Goal: Contribute content: Add original content to the website for others to see

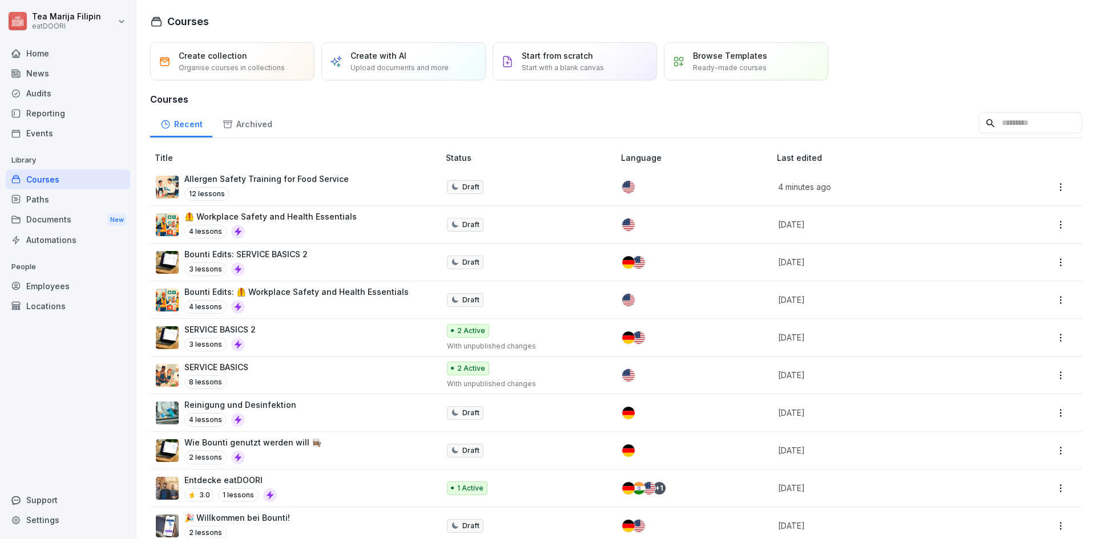
click at [270, 176] on p "Allergen Safety Training for Food Service" at bounding box center [266, 179] width 164 height 12
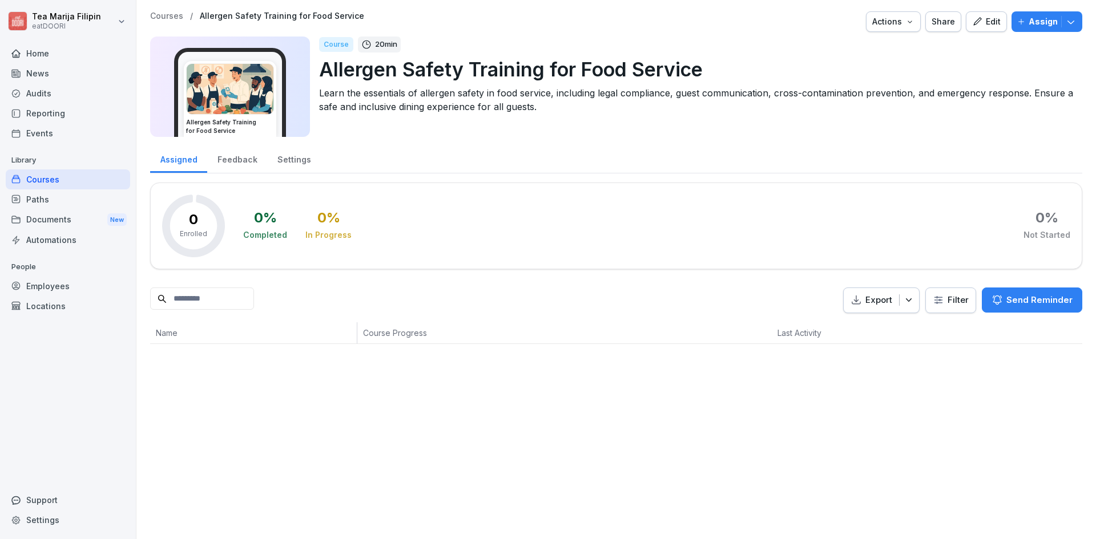
click at [974, 25] on icon "button" at bounding box center [977, 22] width 10 height 10
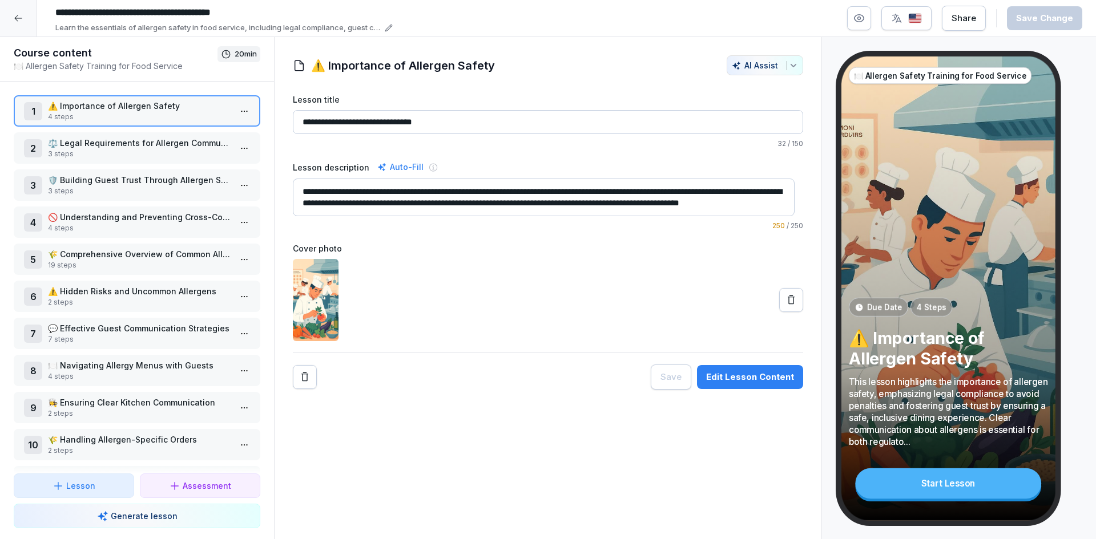
click at [712, 380] on div "Edit Lesson Content" at bounding box center [750, 377] width 88 height 13
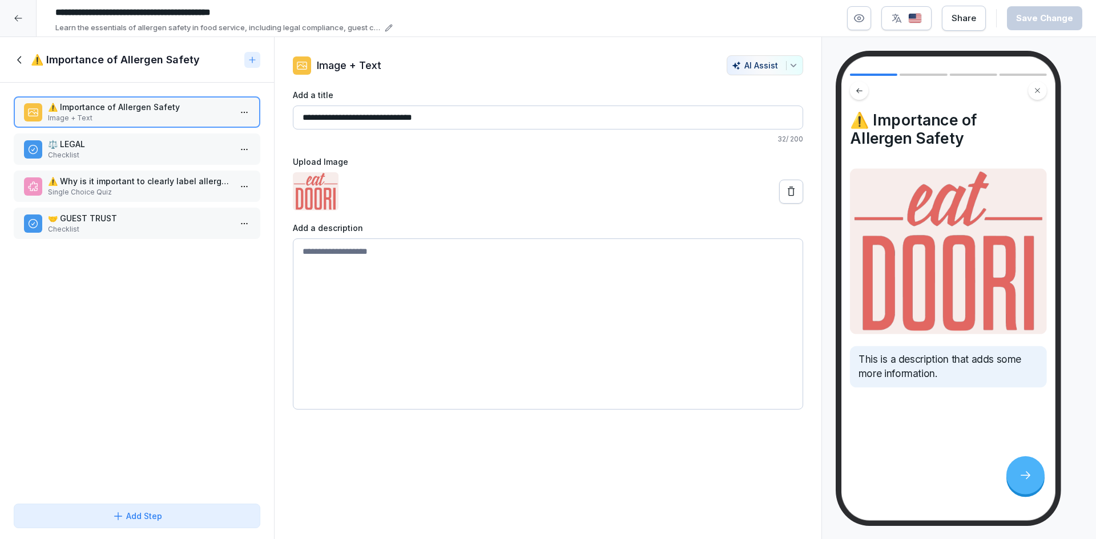
click at [126, 142] on p "⚖️ LEGAL" at bounding box center [139, 144] width 183 height 12
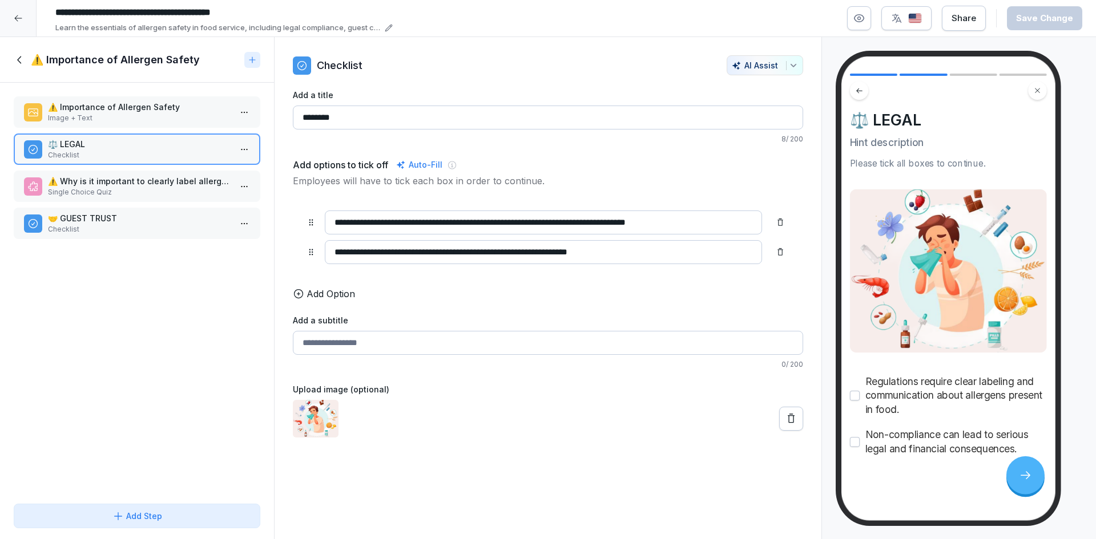
scroll to position [6, 0]
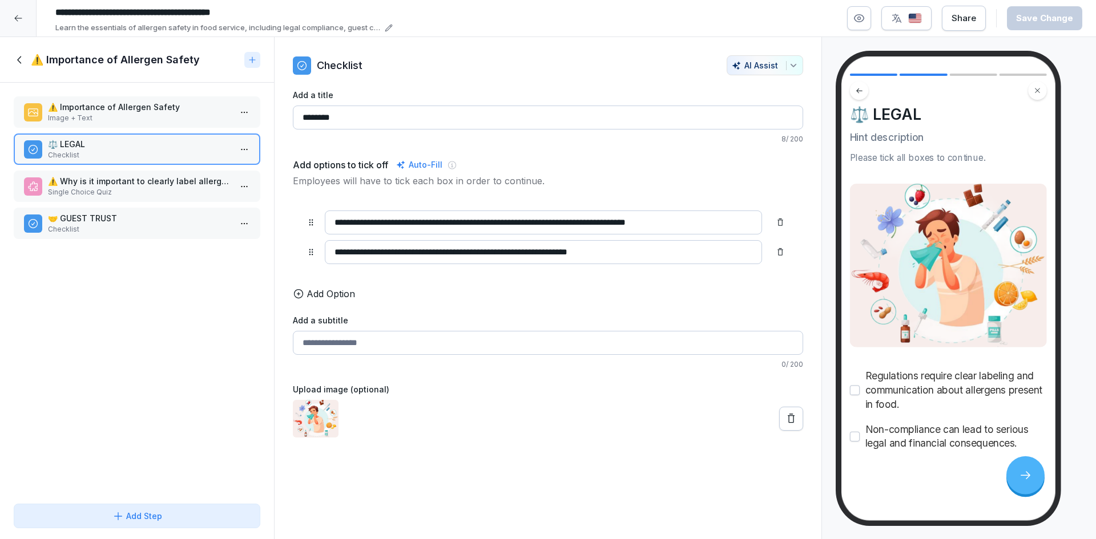
click at [103, 181] on p "⚠️ Why is it important to clearly label allergens in food?" at bounding box center [139, 181] width 183 height 12
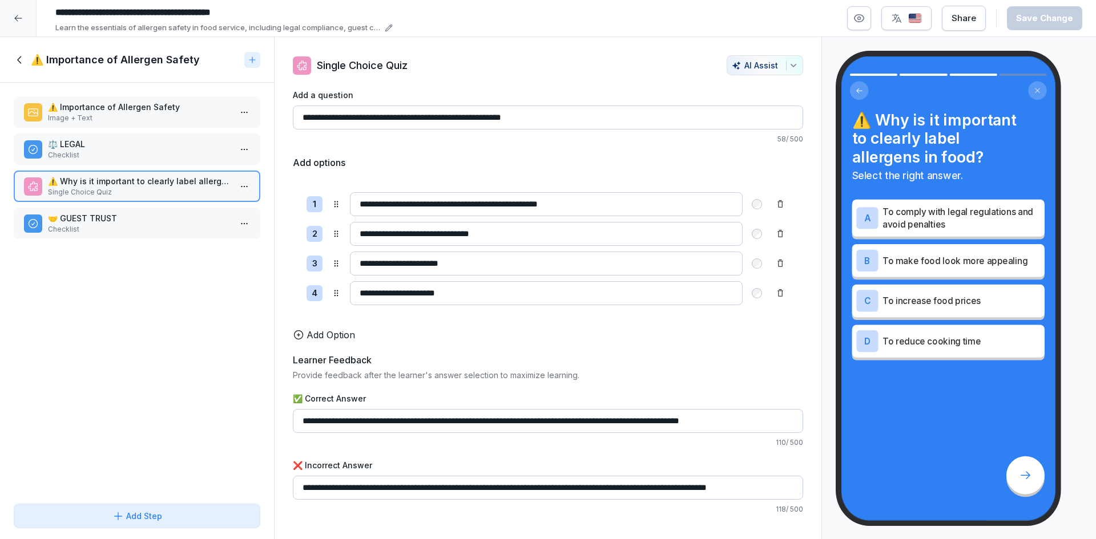
click at [118, 224] on p "Checklist" at bounding box center [139, 229] width 183 height 10
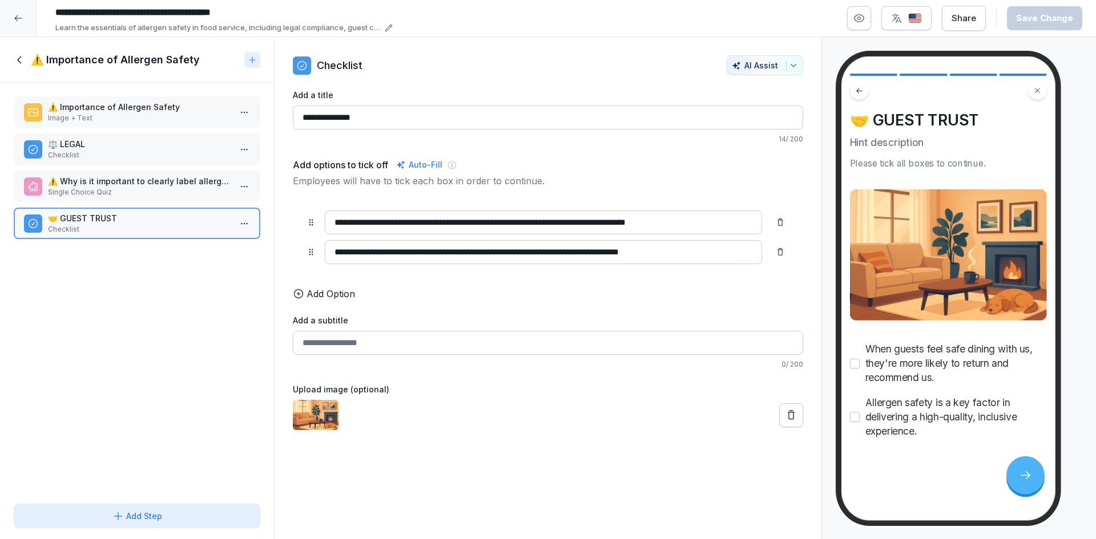
click at [28, 64] on div "⚠️ Importance of Allergen Safety" at bounding box center [127, 60] width 226 height 14
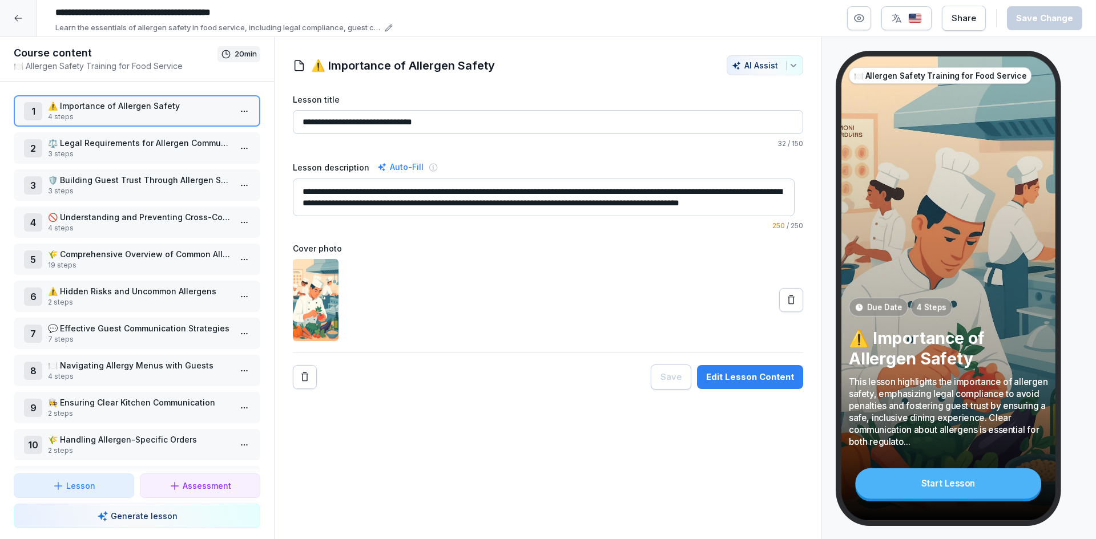
click at [107, 147] on p "⚖️ Legal Requirements for Allergen Communication" at bounding box center [139, 143] width 183 height 12
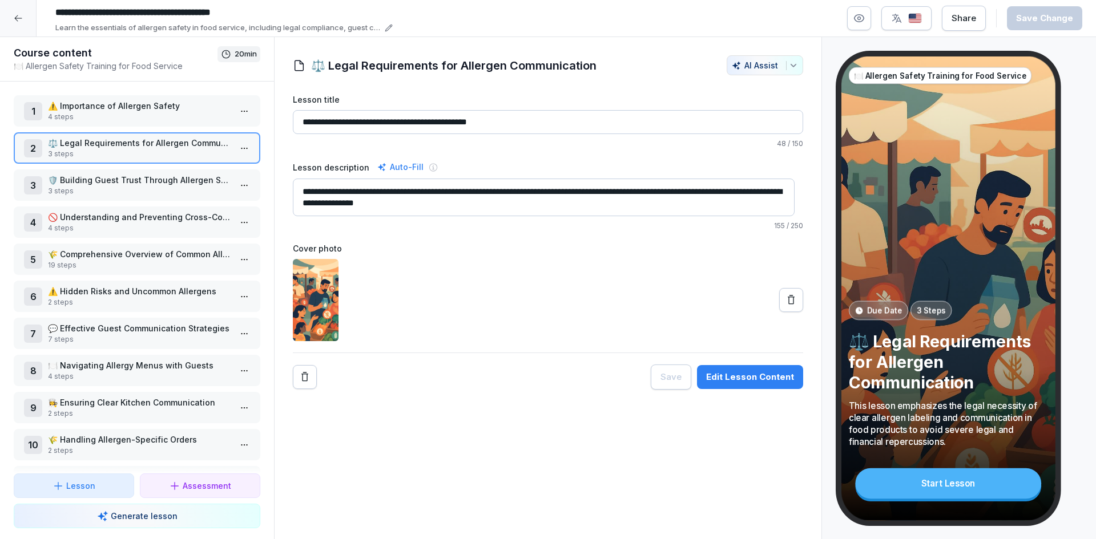
click at [746, 381] on div "Edit Lesson Content" at bounding box center [750, 377] width 88 height 13
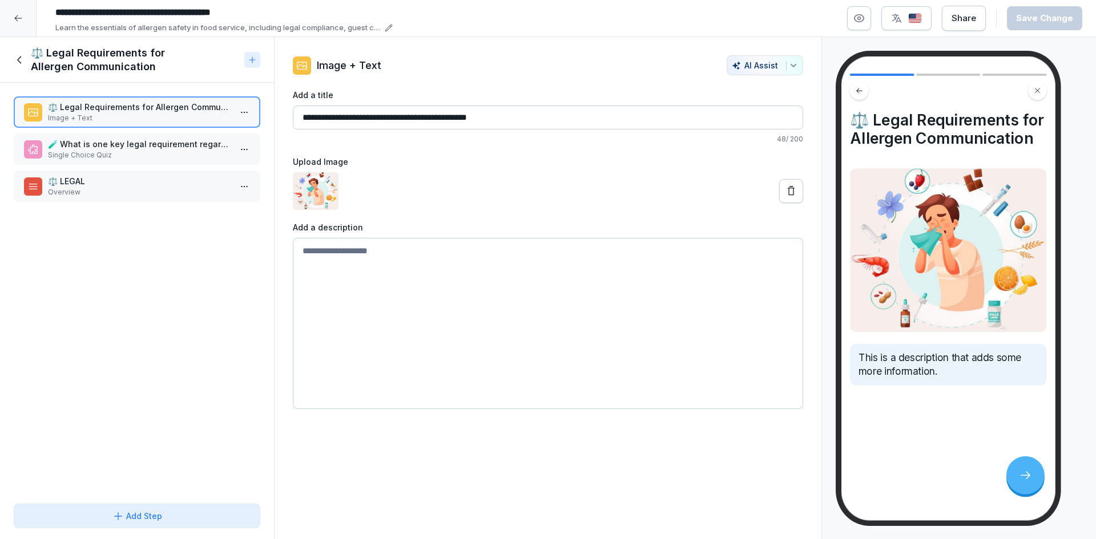
click at [116, 157] on p "Single Choice Quiz" at bounding box center [139, 155] width 183 height 10
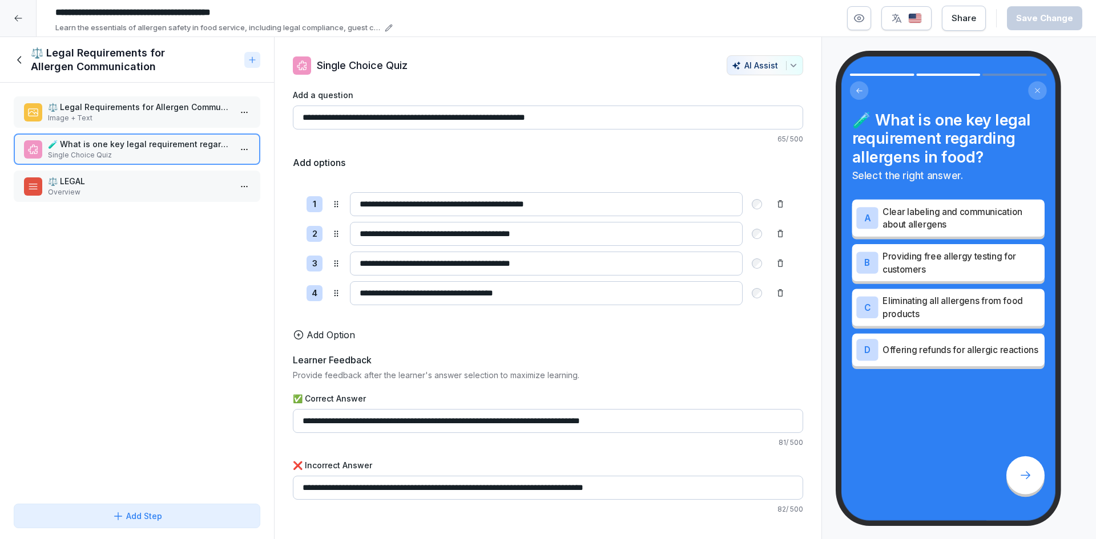
click at [110, 175] on p "⚖️ LEGAL" at bounding box center [139, 181] width 183 height 12
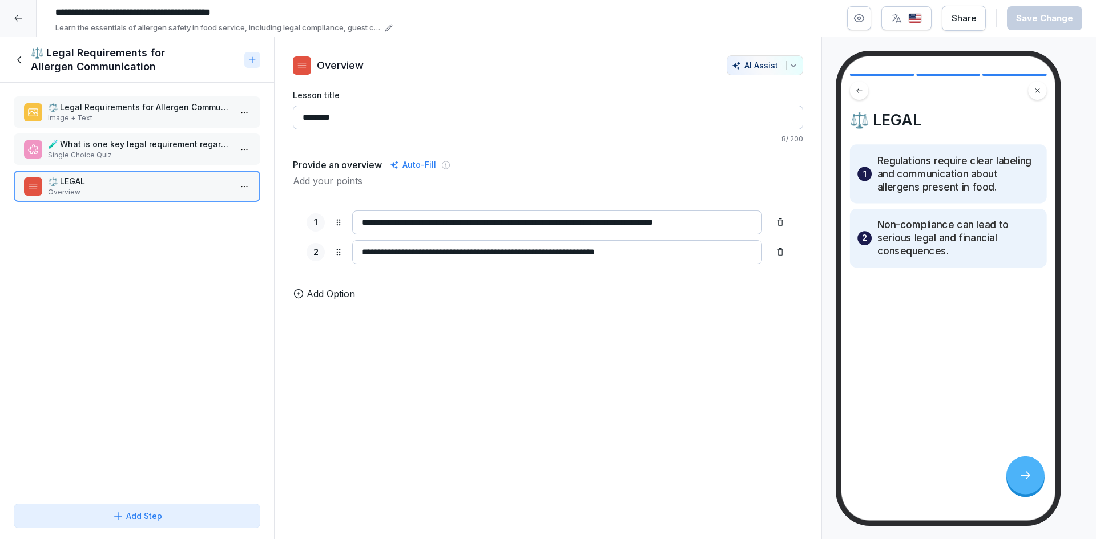
click at [18, 9] on div at bounding box center [18, 18] width 37 height 37
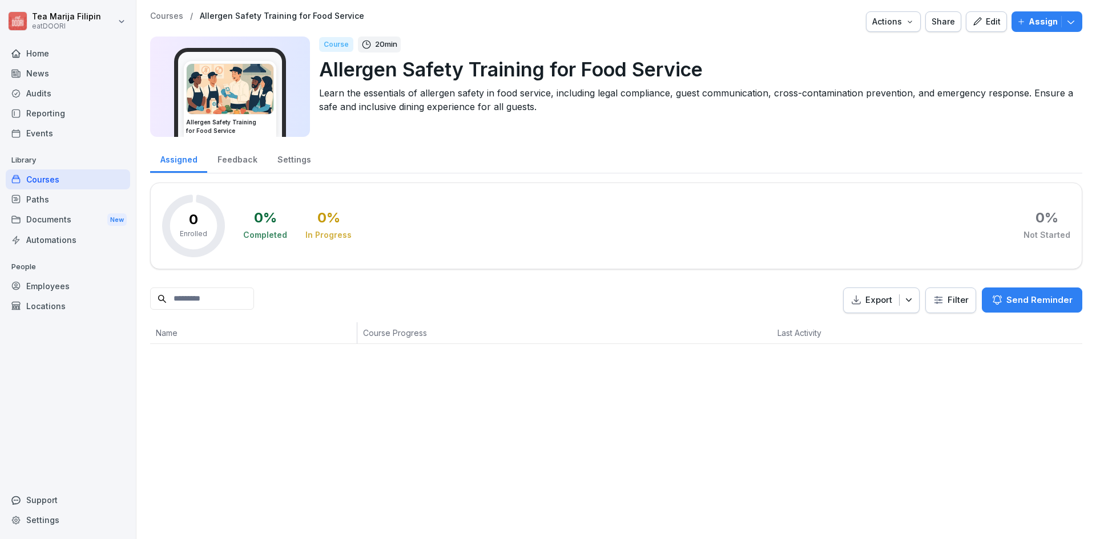
click at [74, 175] on div "Courses" at bounding box center [68, 180] width 124 height 20
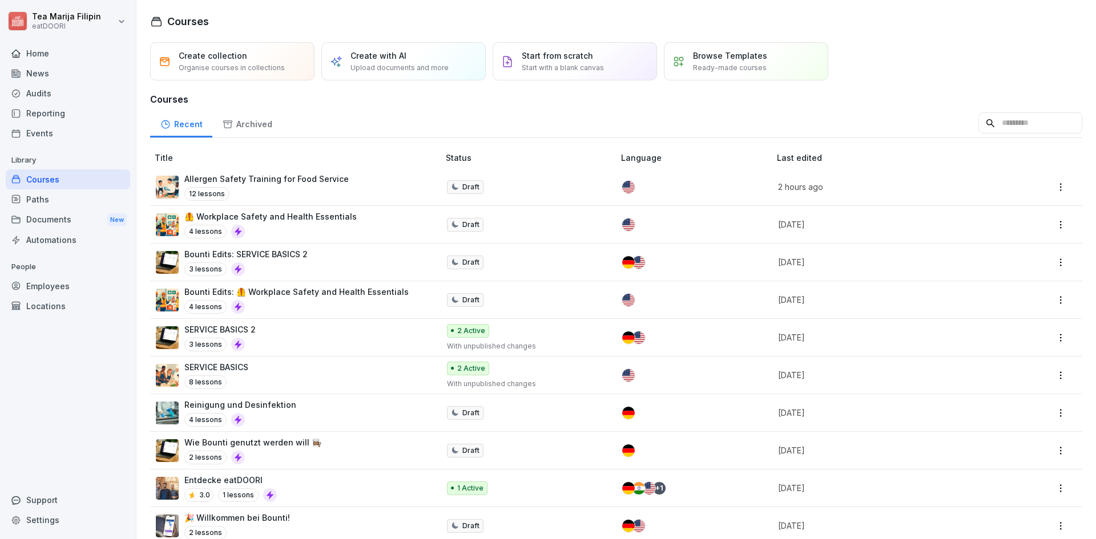
click at [587, 59] on p "Start from scratch" at bounding box center [557, 56] width 71 height 12
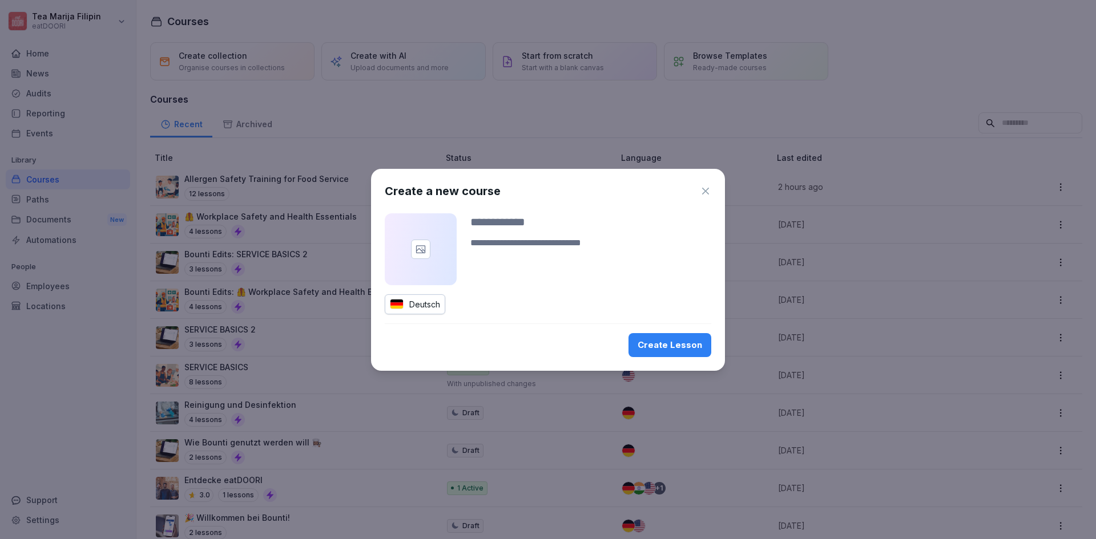
click at [428, 320] on div "Create a new course Deutsch Create Lesson" at bounding box center [548, 270] width 354 height 202
click at [424, 307] on div "Deutsch" at bounding box center [415, 305] width 61 height 20
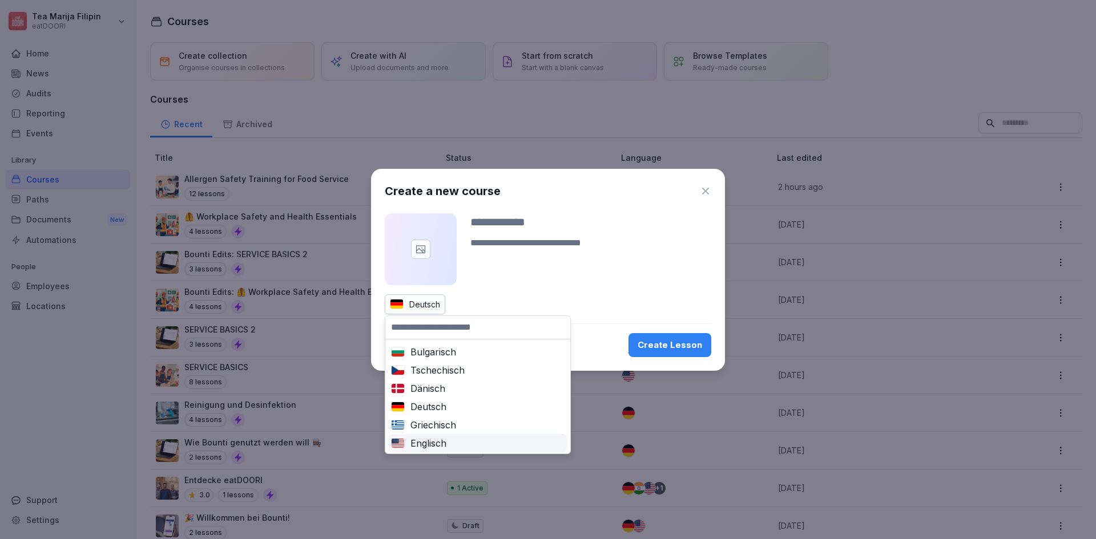
click at [419, 437] on div "Englisch" at bounding box center [478, 444] width 174 height 14
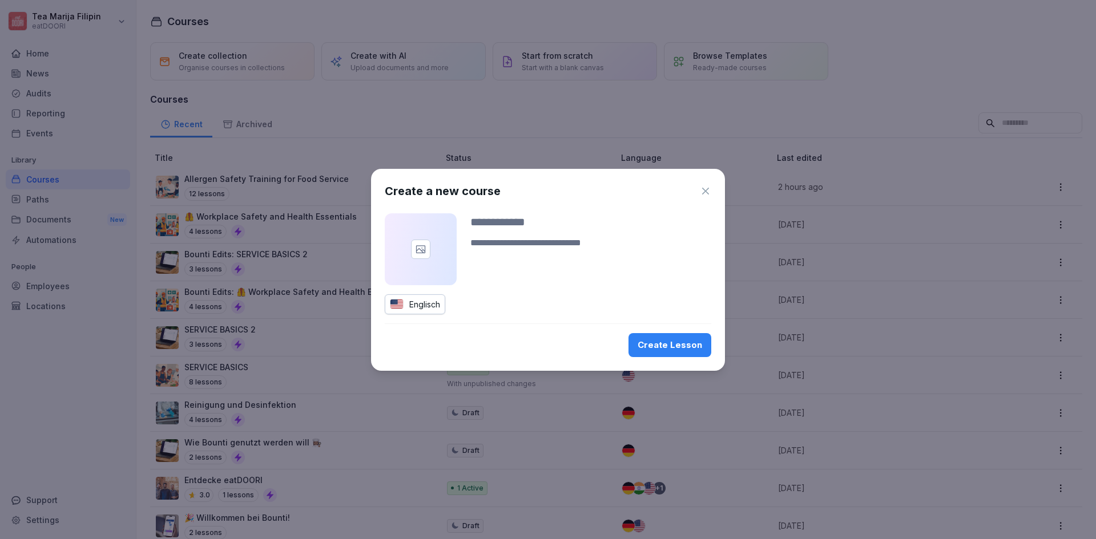
click at [691, 341] on div "Create Lesson" at bounding box center [670, 345] width 64 height 13
click at [517, 223] on input at bounding box center [590, 221] width 241 height 17
type input "**********"
click at [705, 192] on icon "button" at bounding box center [705, 191] width 11 height 11
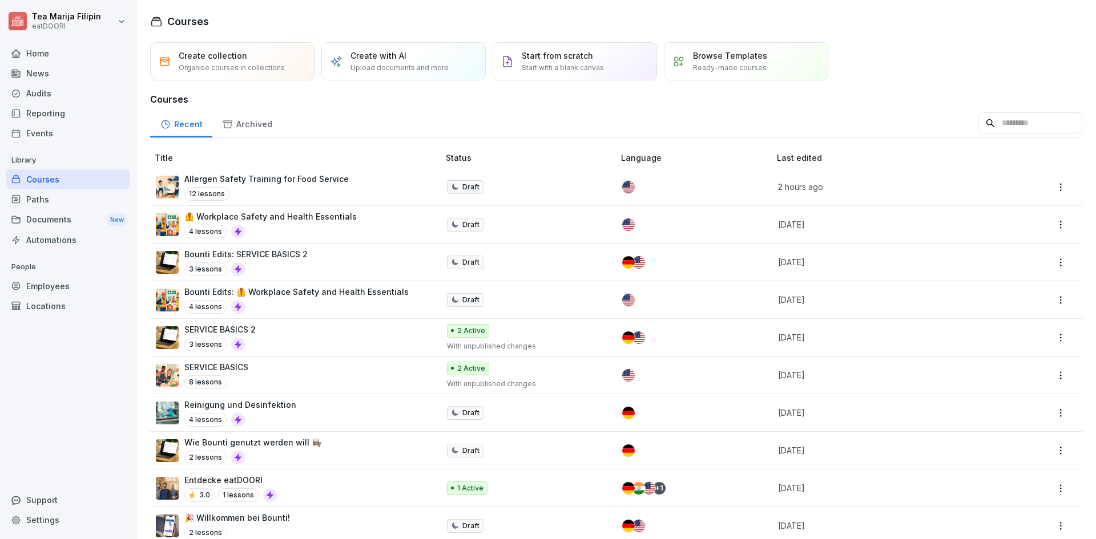
click at [462, 53] on div "Create with AI Upload documents and more" at bounding box center [403, 61] width 164 height 38
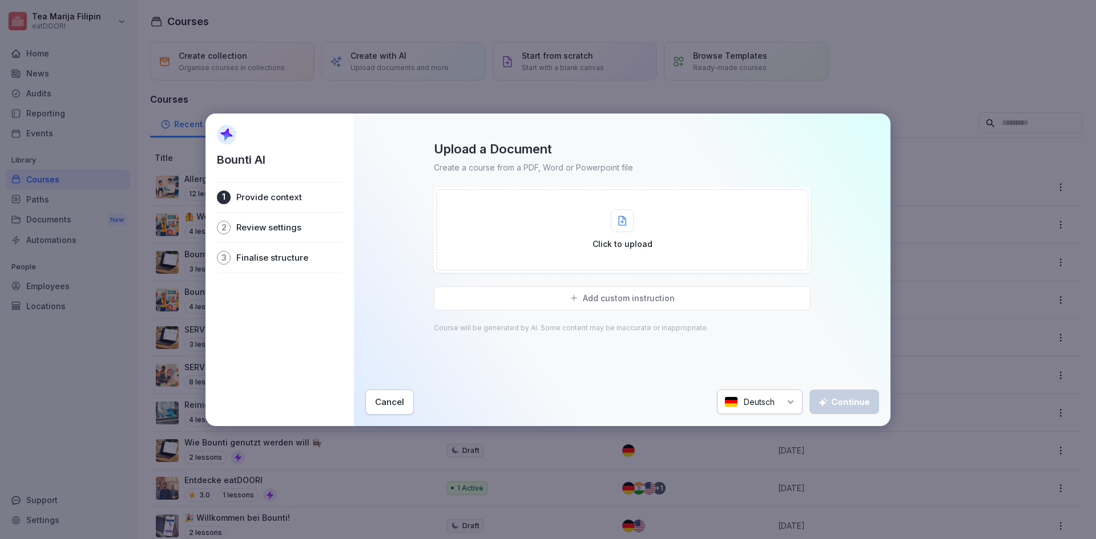
click at [505, 237] on div "Click to upload" at bounding box center [622, 230] width 372 height 81
click at [756, 397] on div "Deutsch" at bounding box center [760, 402] width 86 height 25
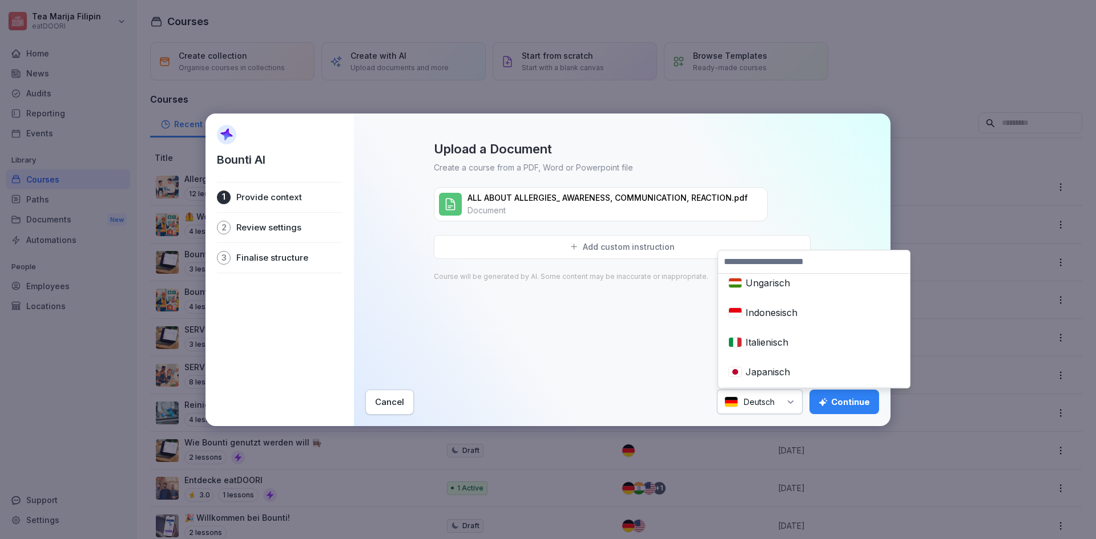
scroll to position [400, 0]
click at [766, 261] on input at bounding box center [814, 262] width 192 height 23
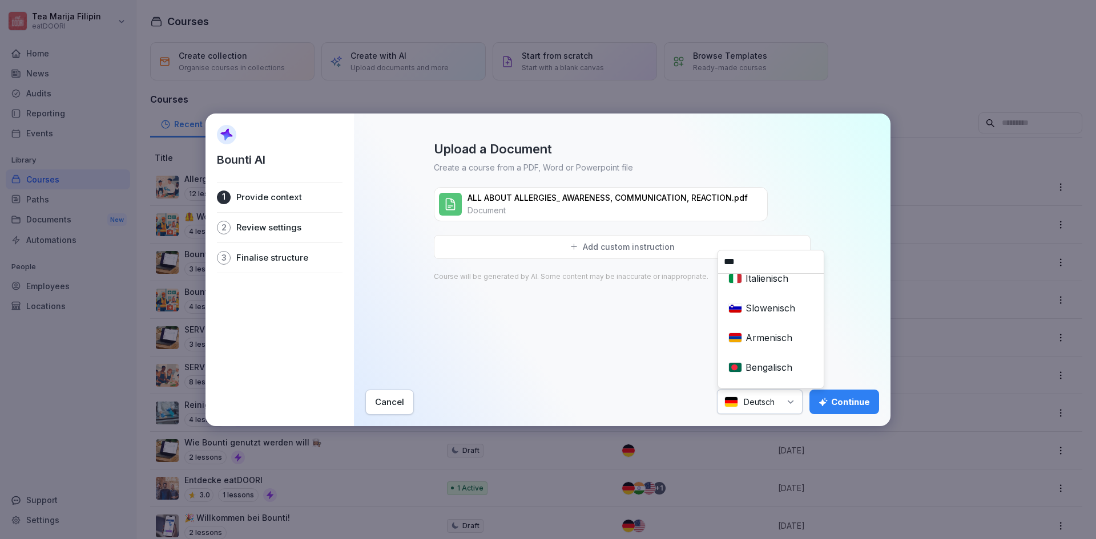
scroll to position [0, 0]
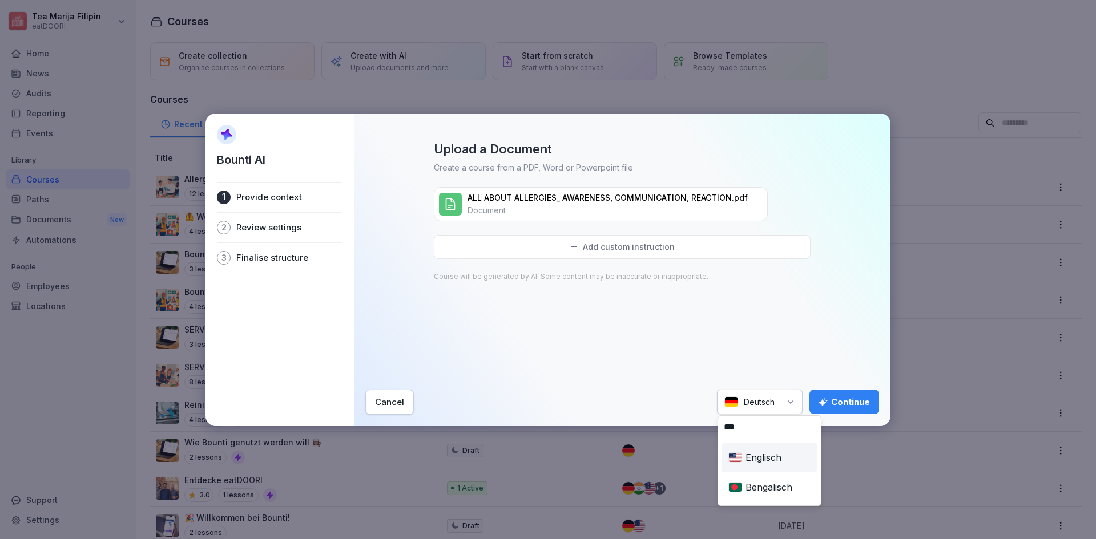
type input "***"
click at [749, 458] on div "Englisch" at bounding box center [769, 457] width 91 height 25
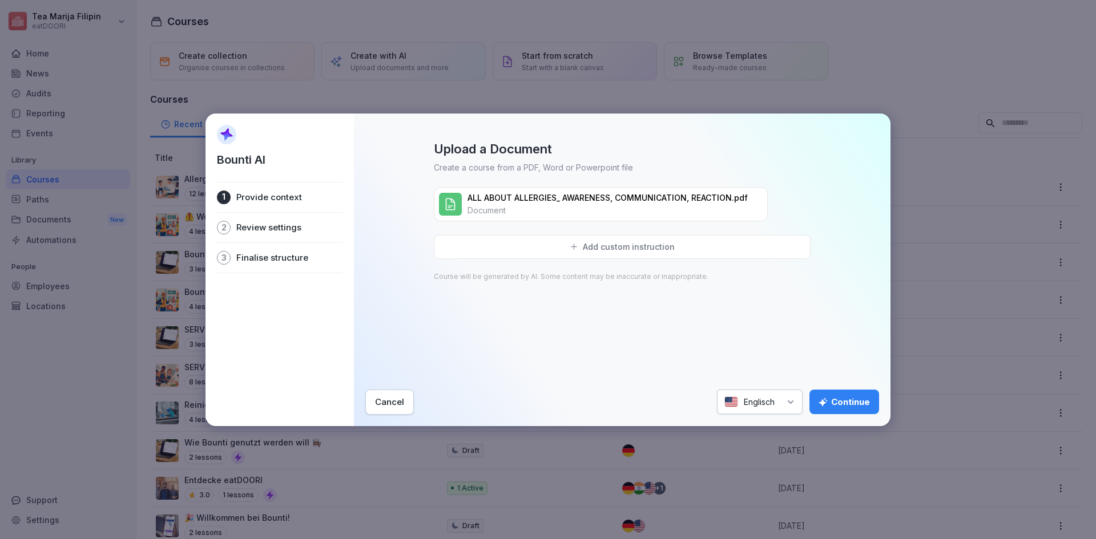
click at [584, 249] on div "Add custom instruction" at bounding box center [622, 247] width 377 height 24
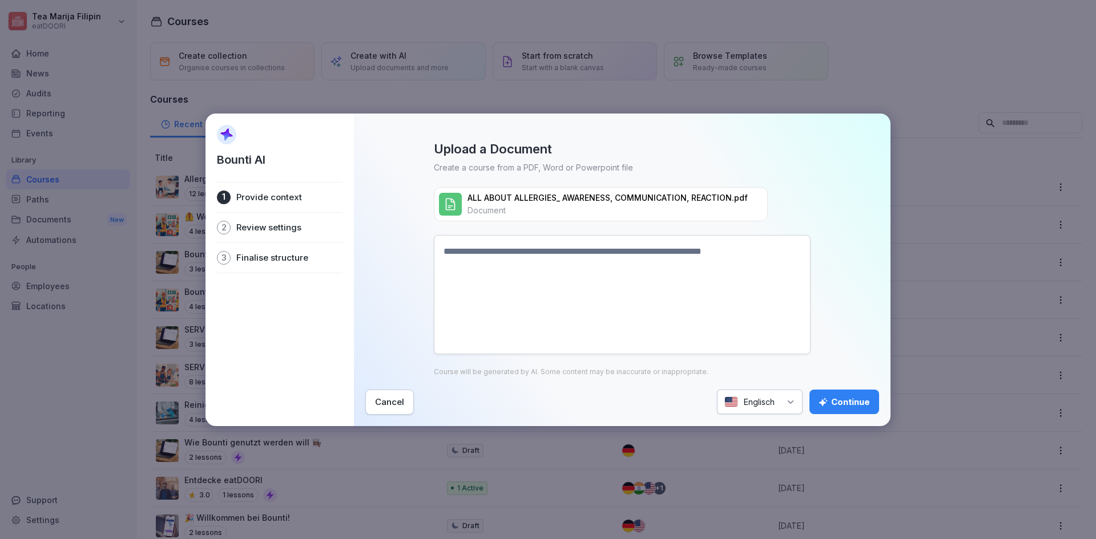
click at [467, 249] on textarea at bounding box center [622, 294] width 377 height 119
type textarea "**********"
click at [870, 405] on button "Continue" at bounding box center [844, 402] width 70 height 25
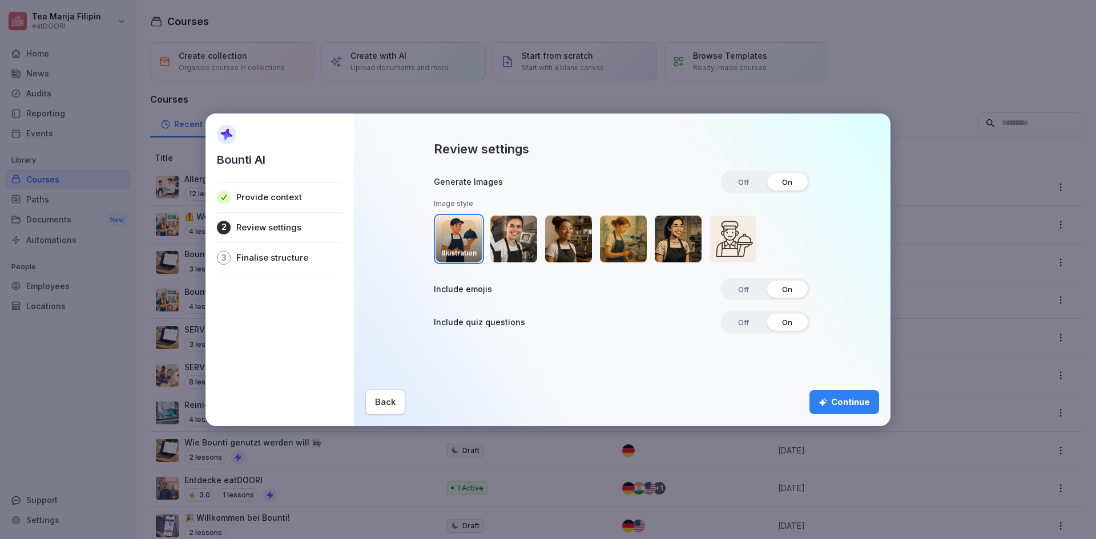
click at [829, 407] on div "Continue" at bounding box center [844, 402] width 51 height 13
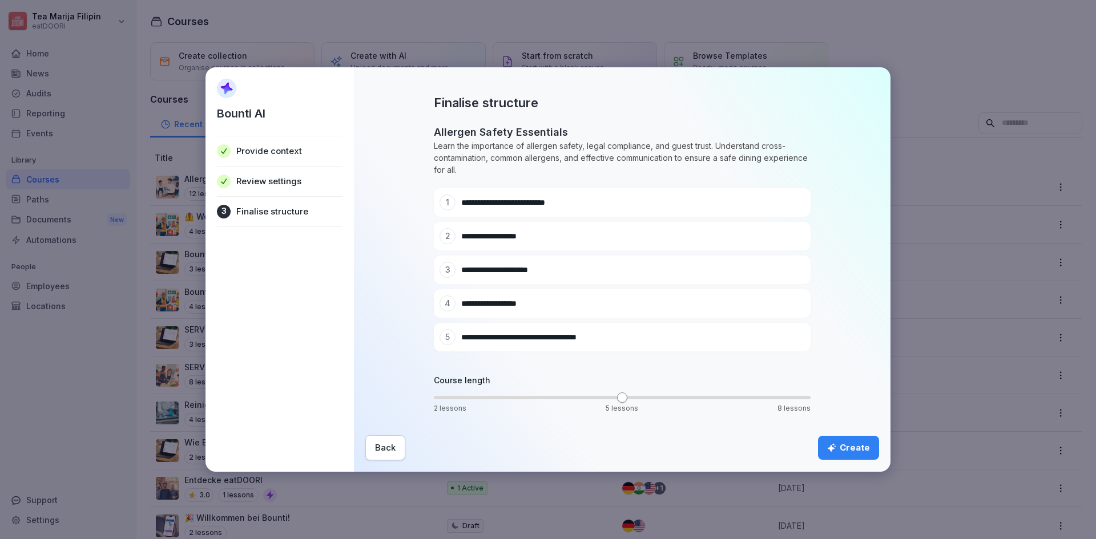
click at [843, 441] on button "Create" at bounding box center [848, 448] width 61 height 24
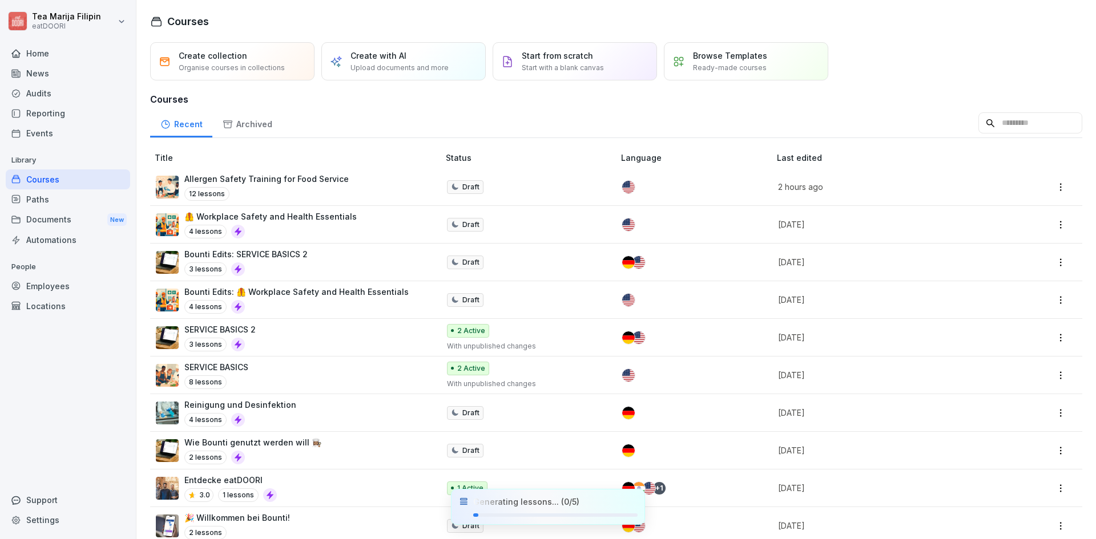
click at [342, 180] on div "Allergen Safety Training for Food Service 12 lessons" at bounding box center [292, 187] width 272 height 28
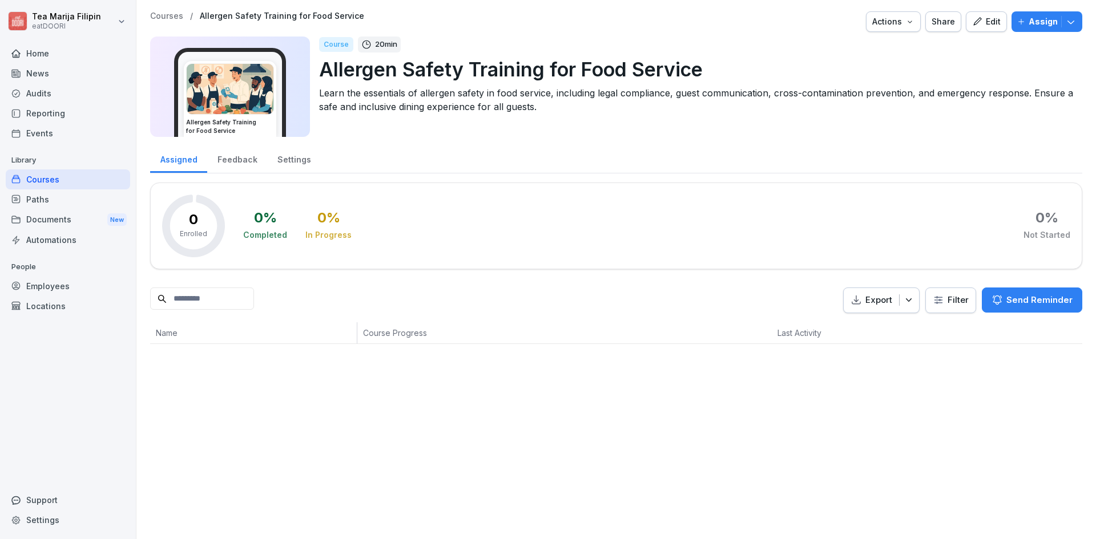
click at [490, 69] on p "Allergen Safety Training for Food Service" at bounding box center [696, 69] width 754 height 29
click at [604, 67] on p "Allergen Safety Training for Food Service" at bounding box center [696, 69] width 754 height 29
click at [972, 26] on icon "button" at bounding box center [977, 22] width 10 height 10
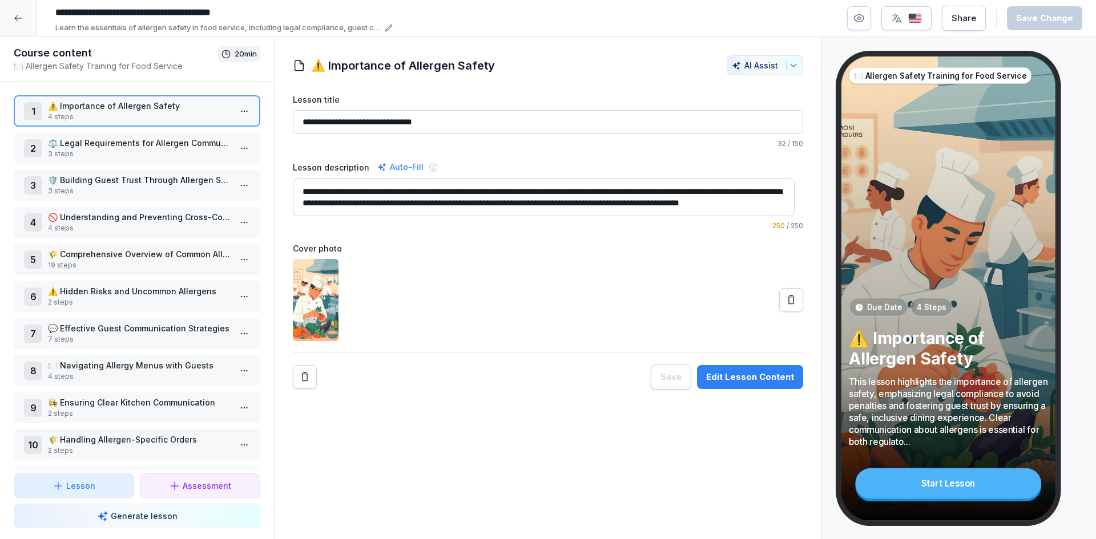
click at [456, 119] on input "**********" at bounding box center [548, 122] width 510 height 24
click at [185, 10] on input "**********" at bounding box center [221, 12] width 342 height 19
click at [277, 9] on input "**********" at bounding box center [221, 12] width 342 height 19
type input "**********"
click at [1039, 17] on div "Save Change" at bounding box center [1044, 18] width 57 height 13
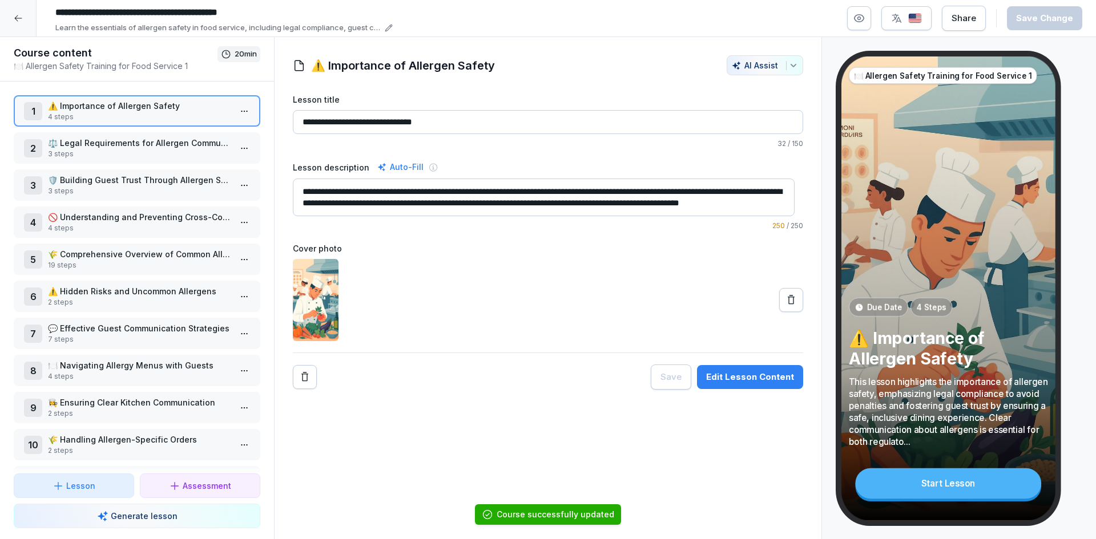
click at [6, 17] on div at bounding box center [18, 18] width 37 height 37
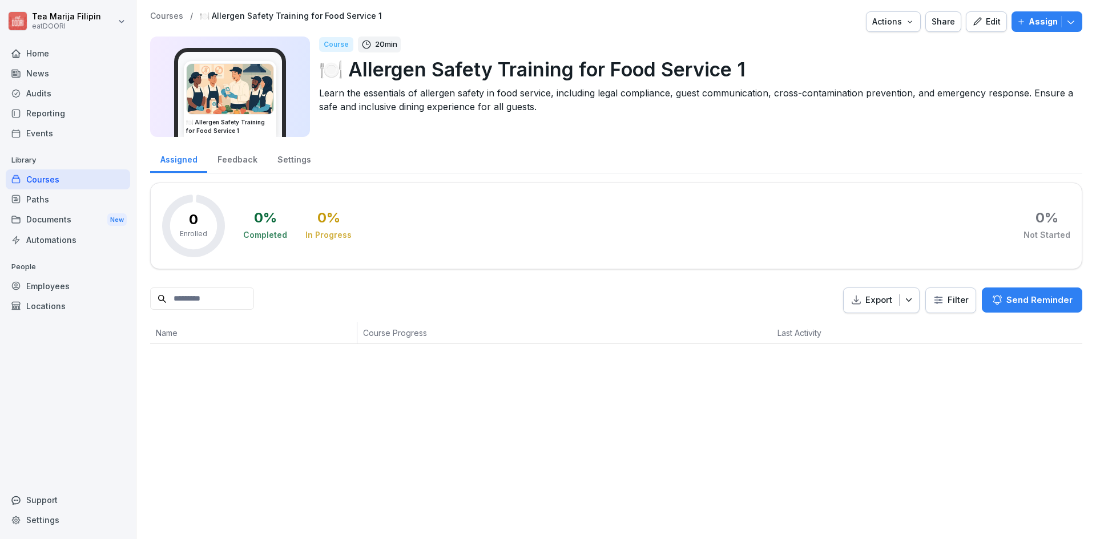
click at [91, 183] on div "Courses" at bounding box center [68, 180] width 124 height 20
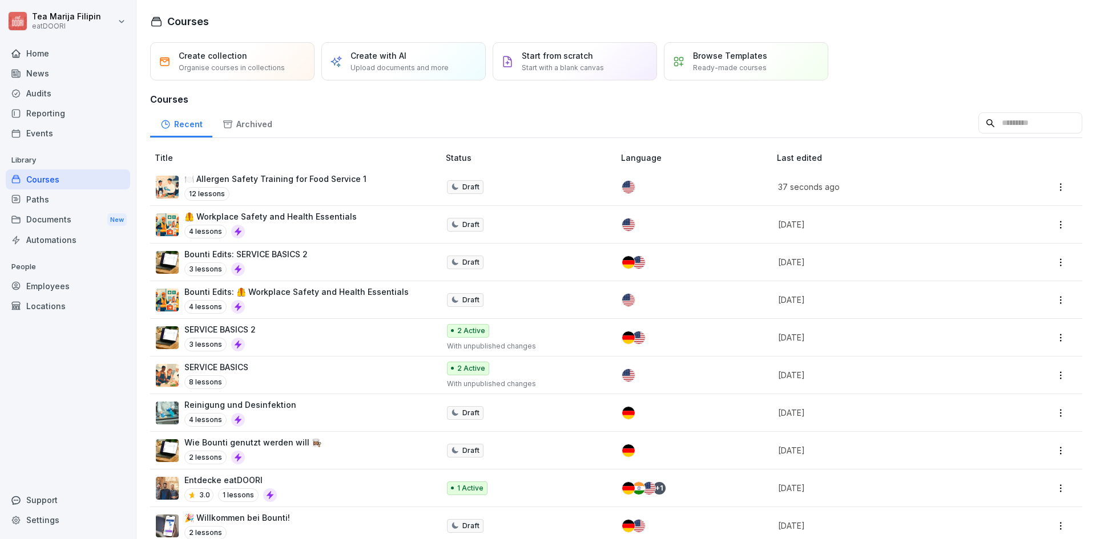
click at [417, 61] on div "Create with AI Upload documents and more" at bounding box center [399, 61] width 98 height 23
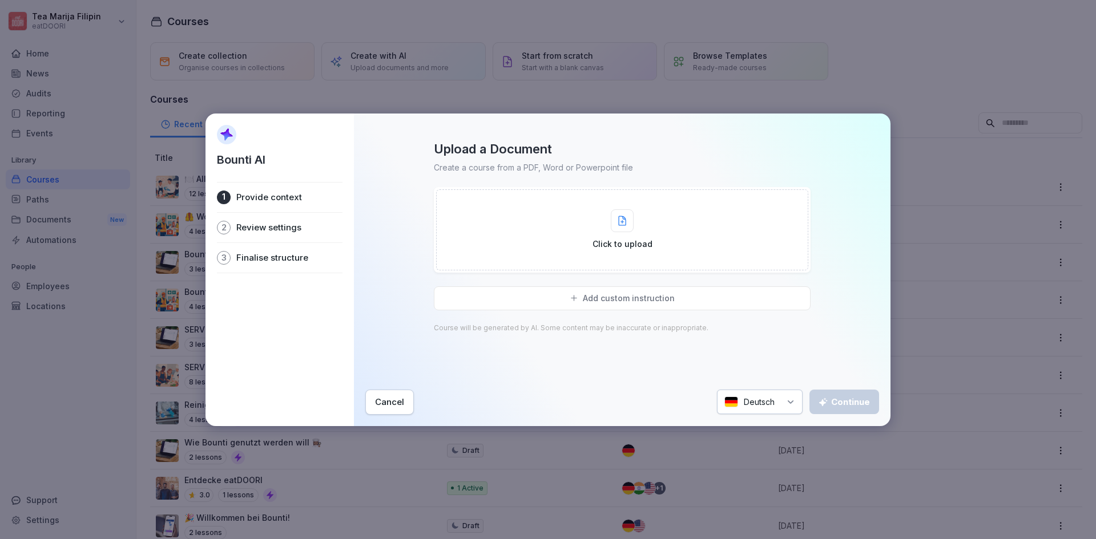
click at [573, 214] on div "Click to upload" at bounding box center [622, 230] width 372 height 81
click at [499, 241] on div "Add custom instruction" at bounding box center [622, 247] width 377 height 24
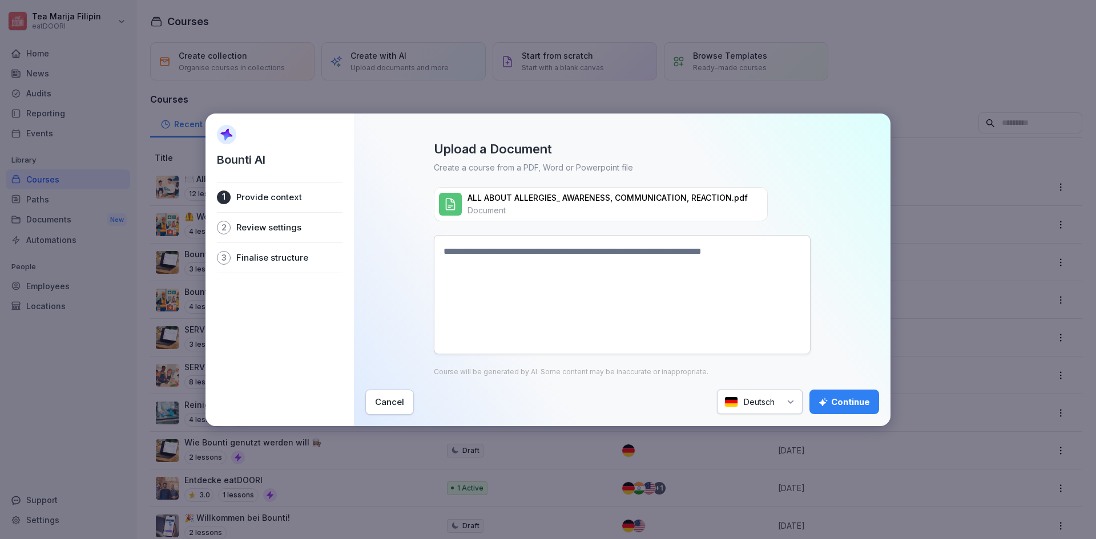
click at [499, 240] on textarea at bounding box center [622, 294] width 377 height 119
type textarea "**********"
click at [758, 400] on div "Deutsch" at bounding box center [760, 402] width 86 height 25
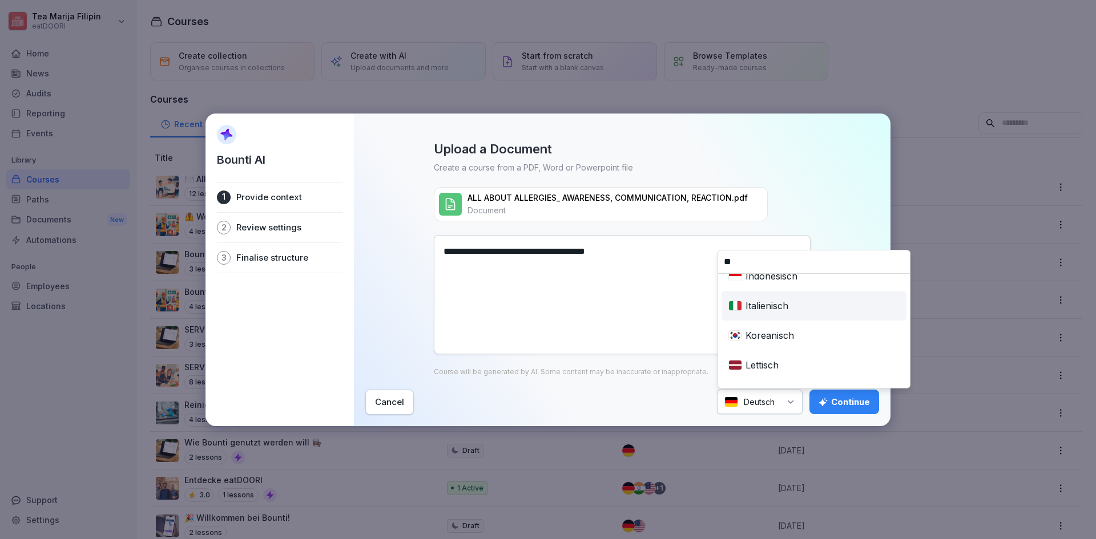
scroll to position [16, 0]
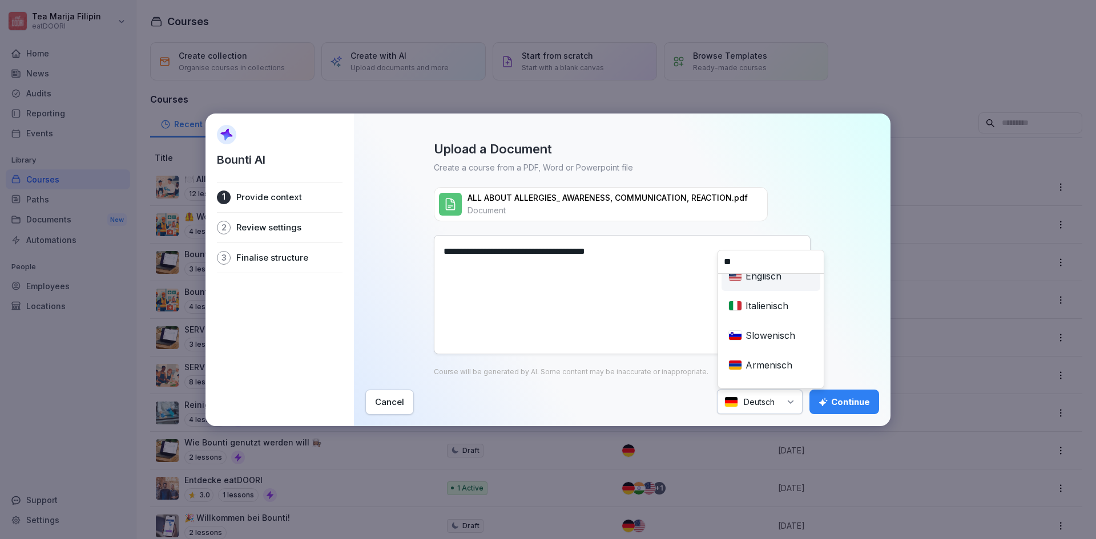
type input "**"
click at [774, 281] on div "Englisch" at bounding box center [771, 276] width 94 height 25
click at [834, 398] on div "Continue" at bounding box center [844, 402] width 51 height 13
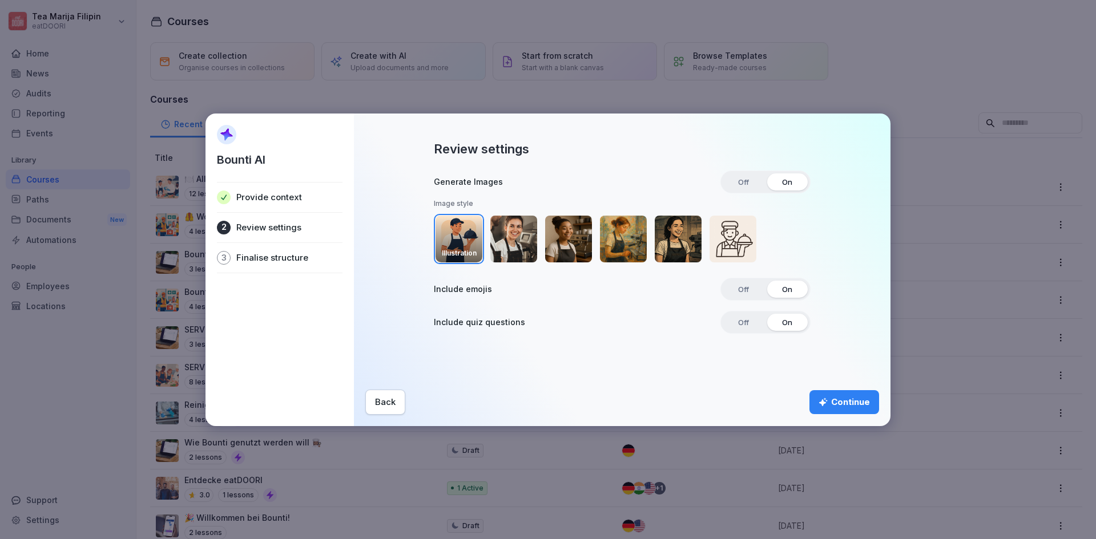
click at [830, 398] on div "Continue" at bounding box center [844, 402] width 51 height 13
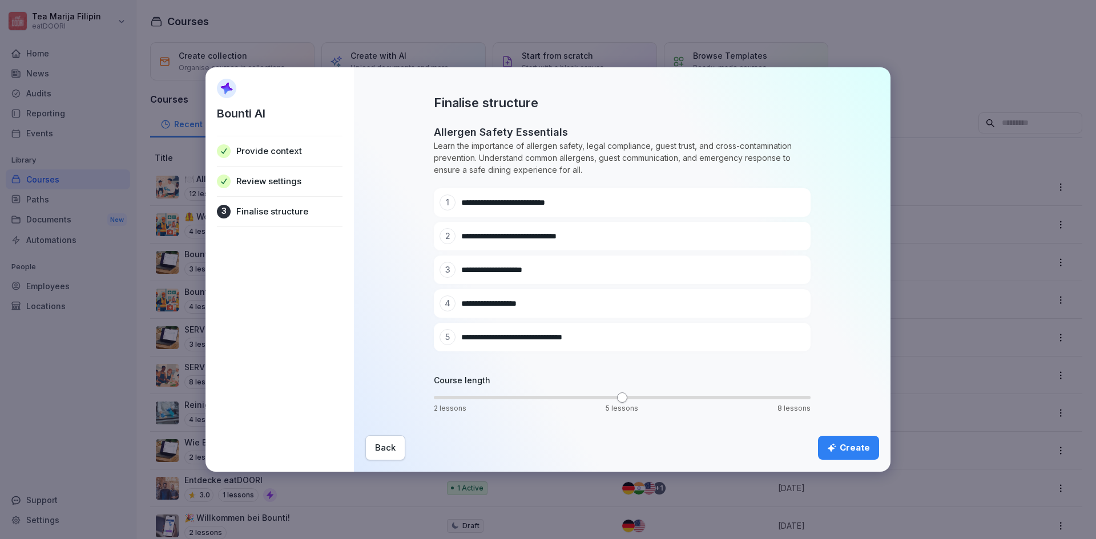
click at [858, 450] on div "Create" at bounding box center [848, 448] width 43 height 13
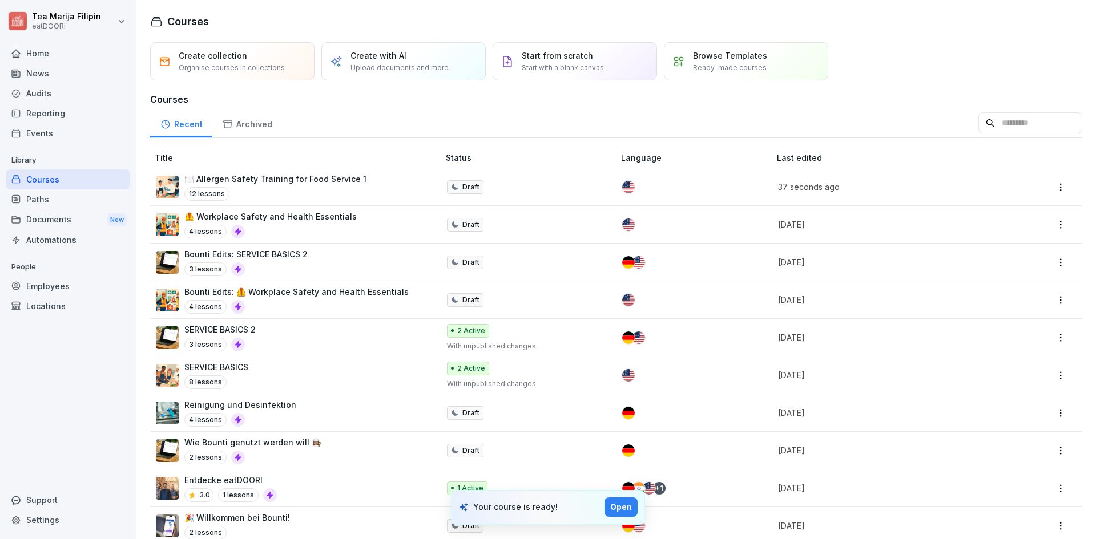
click at [622, 503] on div "Open" at bounding box center [621, 507] width 22 height 13
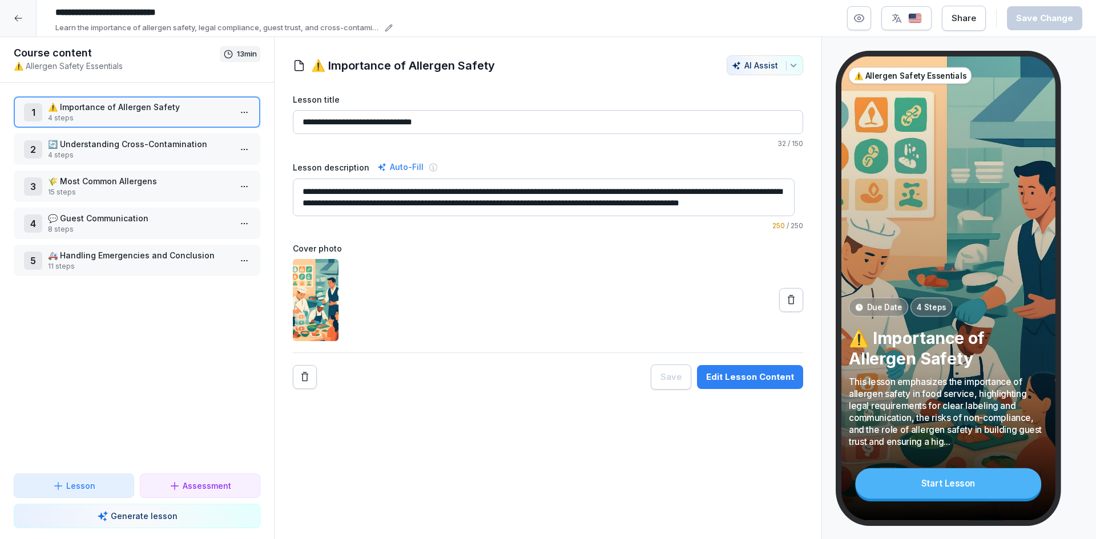
click at [764, 368] on button "Edit Lesson Content" at bounding box center [750, 377] width 106 height 24
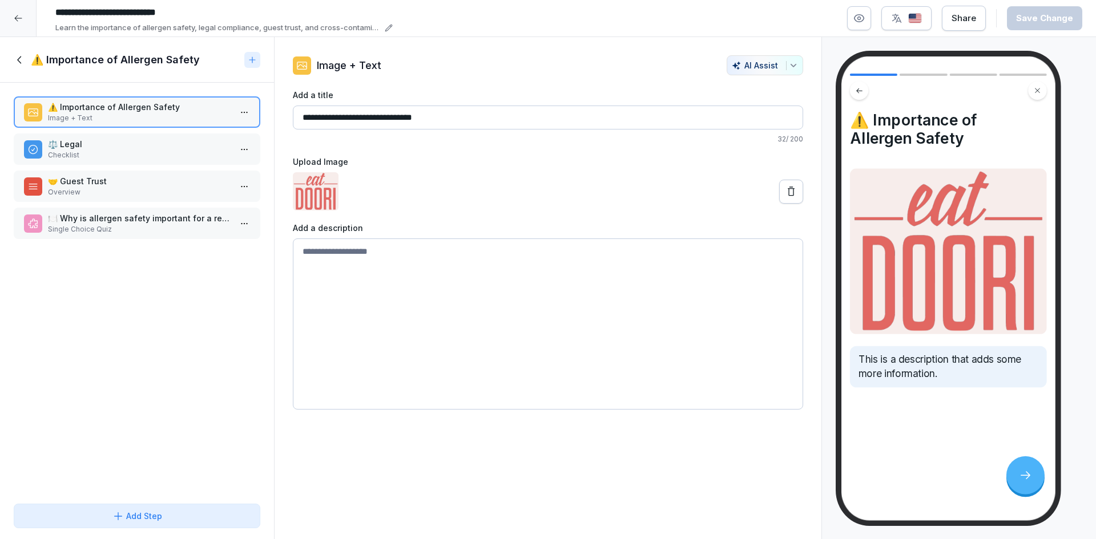
click at [138, 154] on p "Checklist" at bounding box center [139, 155] width 183 height 10
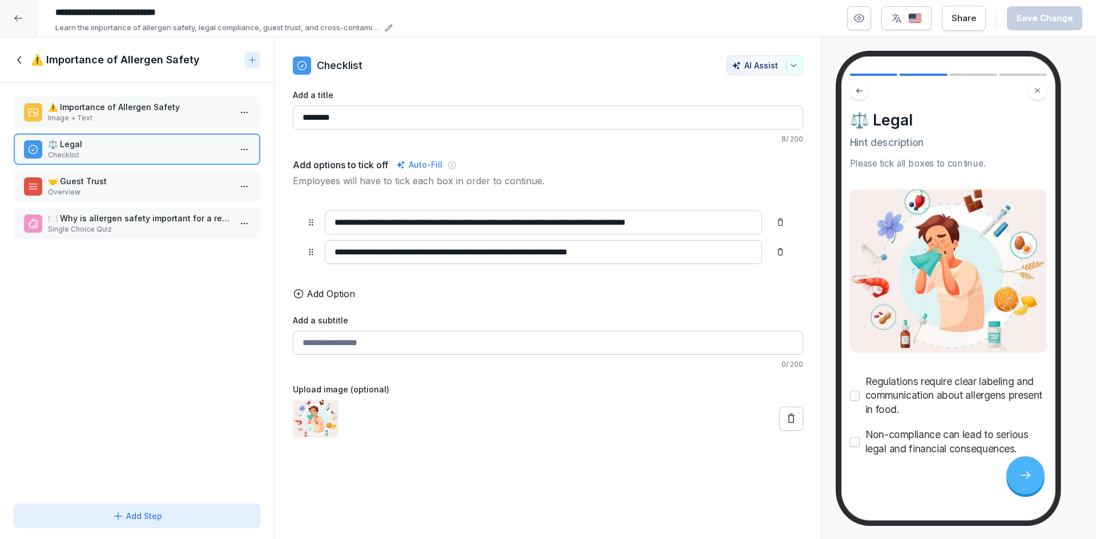
click at [138, 188] on p "Overview" at bounding box center [139, 192] width 183 height 10
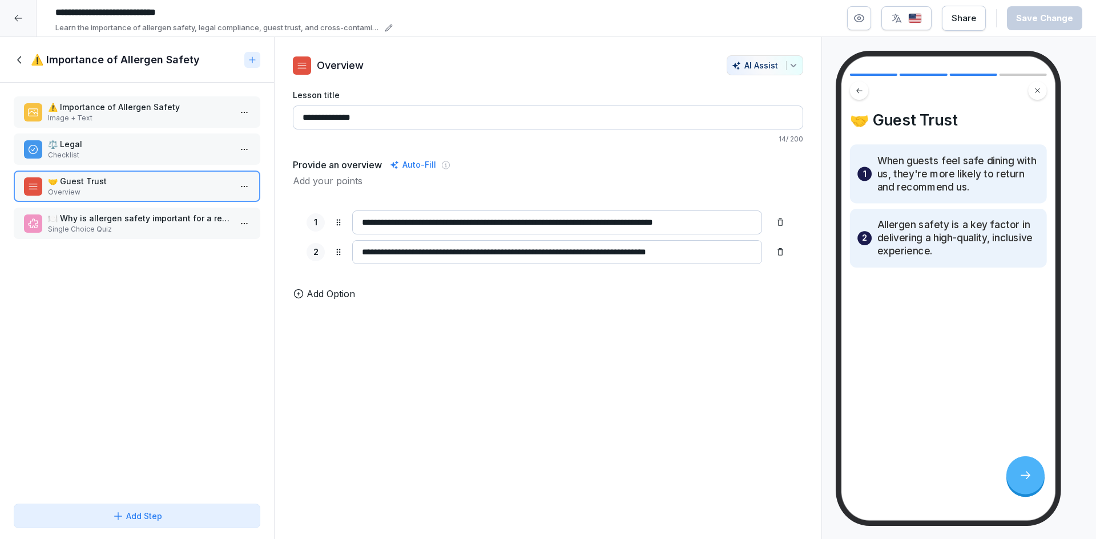
click at [141, 231] on p "Single Choice Quiz" at bounding box center [139, 229] width 183 height 10
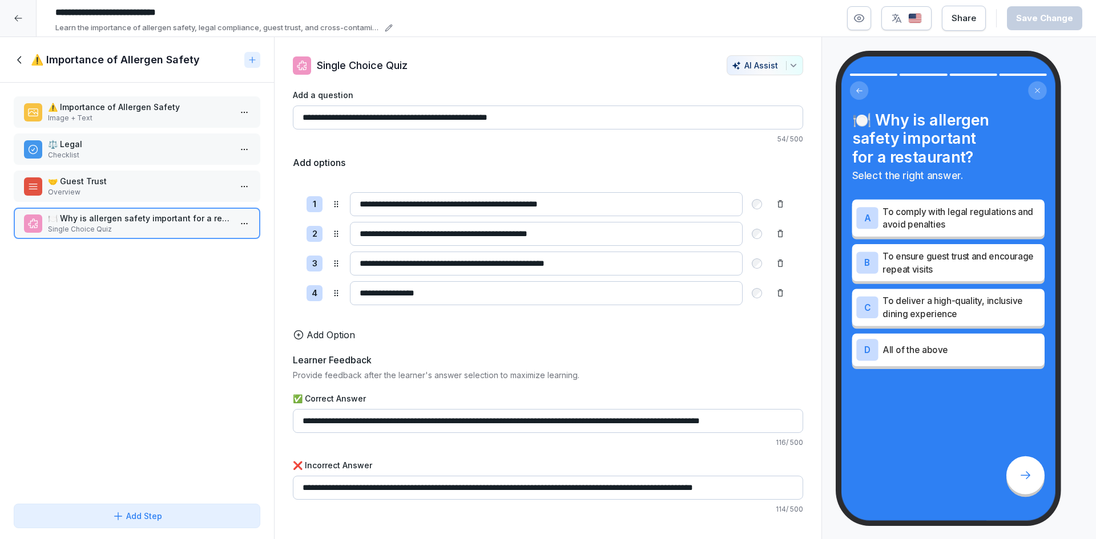
click at [21, 61] on icon at bounding box center [20, 60] width 13 height 13
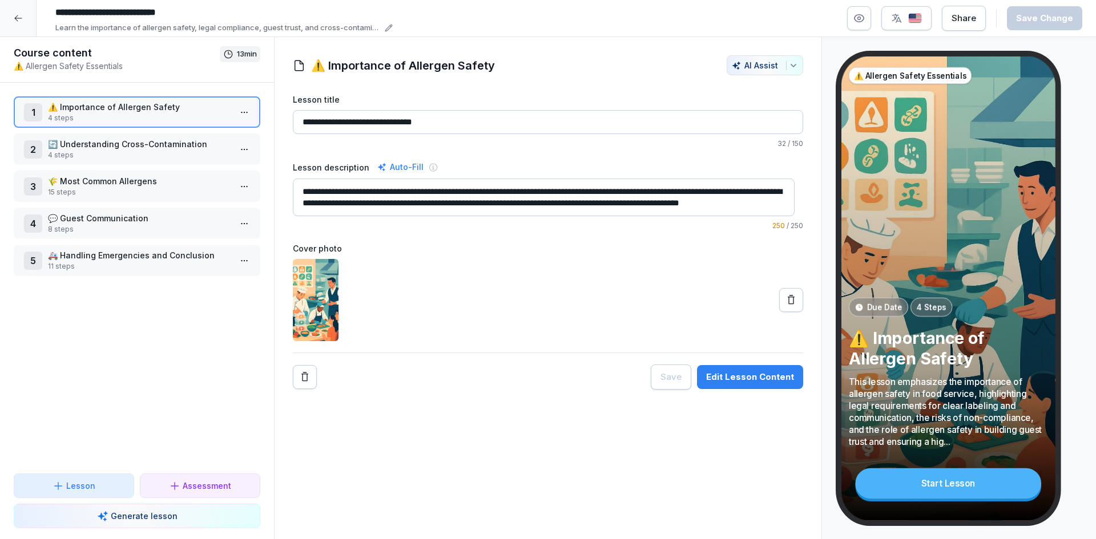
click at [110, 154] on p "4 steps" at bounding box center [139, 155] width 183 height 10
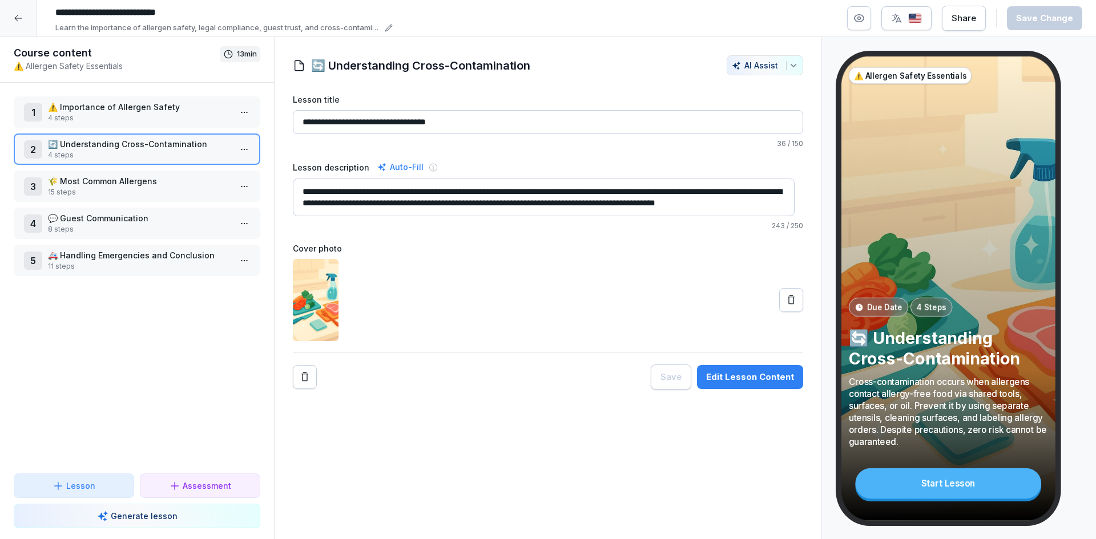
click at [114, 193] on p "15 steps" at bounding box center [139, 192] width 183 height 10
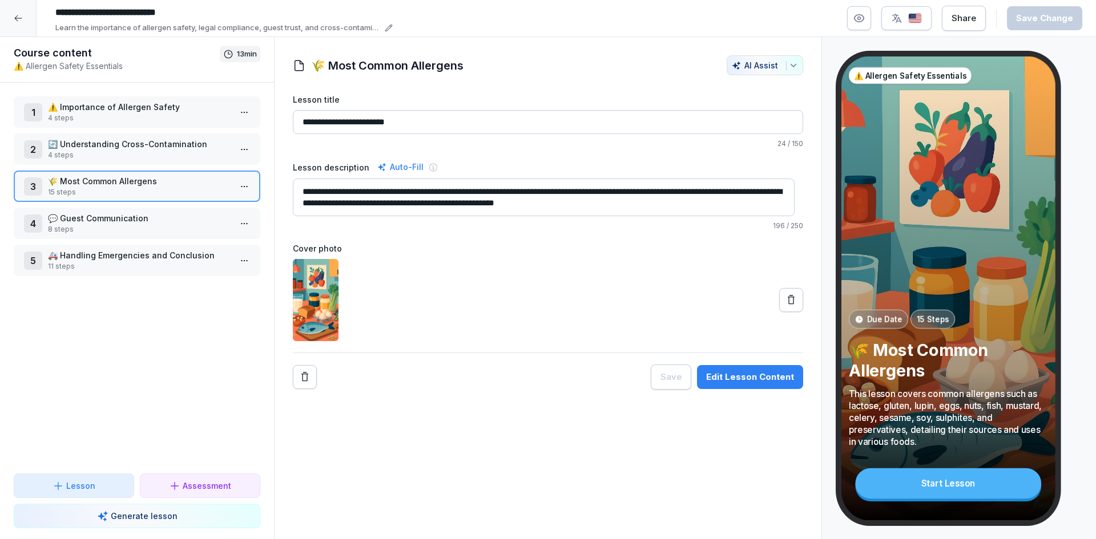
click at [151, 187] on p "15 steps" at bounding box center [139, 192] width 183 height 10
click at [726, 378] on div "Edit Lesson Content" at bounding box center [750, 377] width 88 height 13
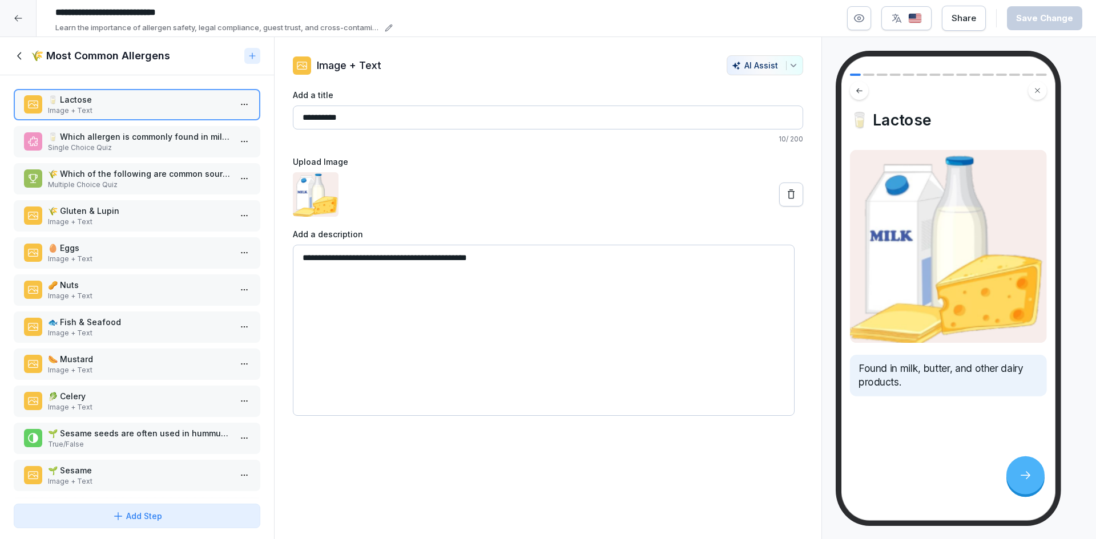
click at [112, 146] on p "Single Choice Quiz" at bounding box center [139, 148] width 183 height 10
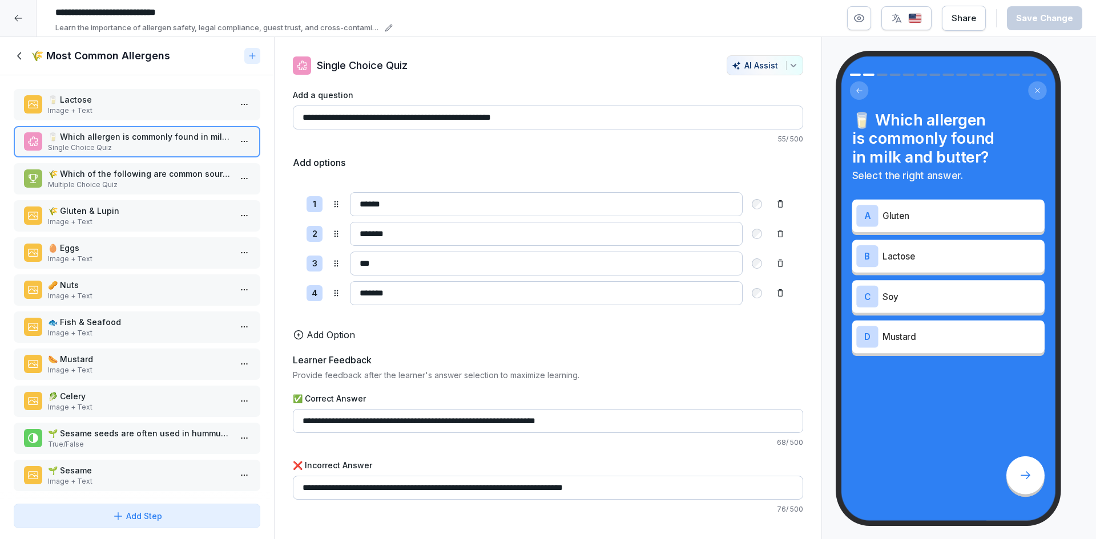
click at [116, 183] on p "Multiple Choice Quiz" at bounding box center [139, 185] width 183 height 10
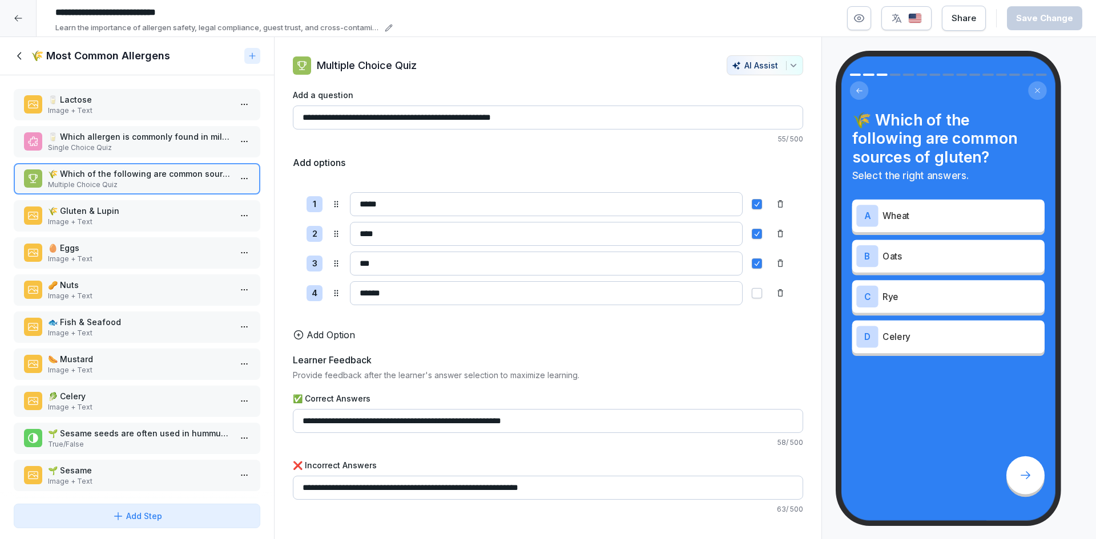
click at [120, 217] on p "Image + Text" at bounding box center [139, 222] width 183 height 10
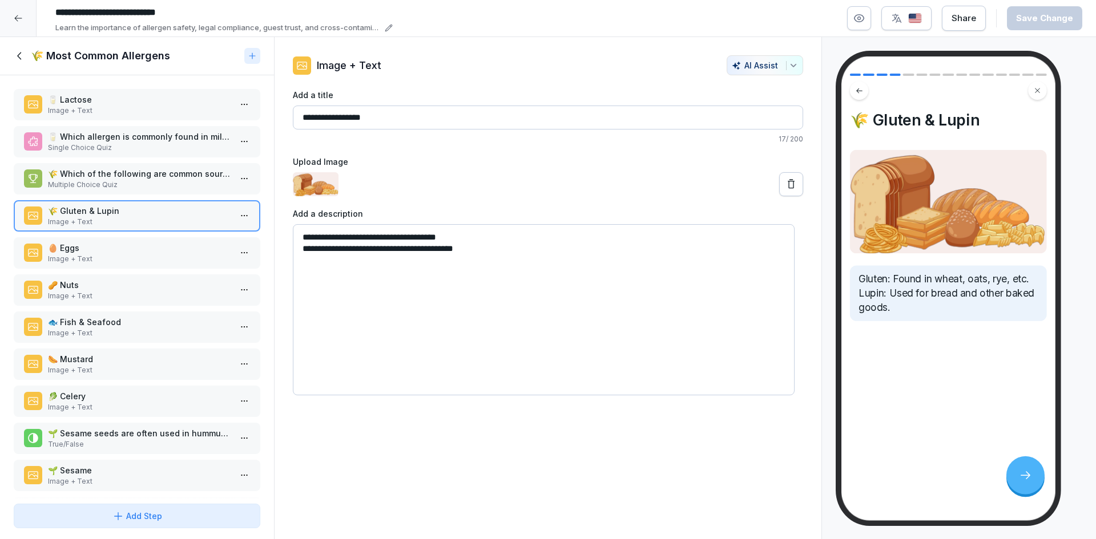
click at [135, 237] on div "🥚 Eggs Image + Text" at bounding box center [137, 252] width 247 height 31
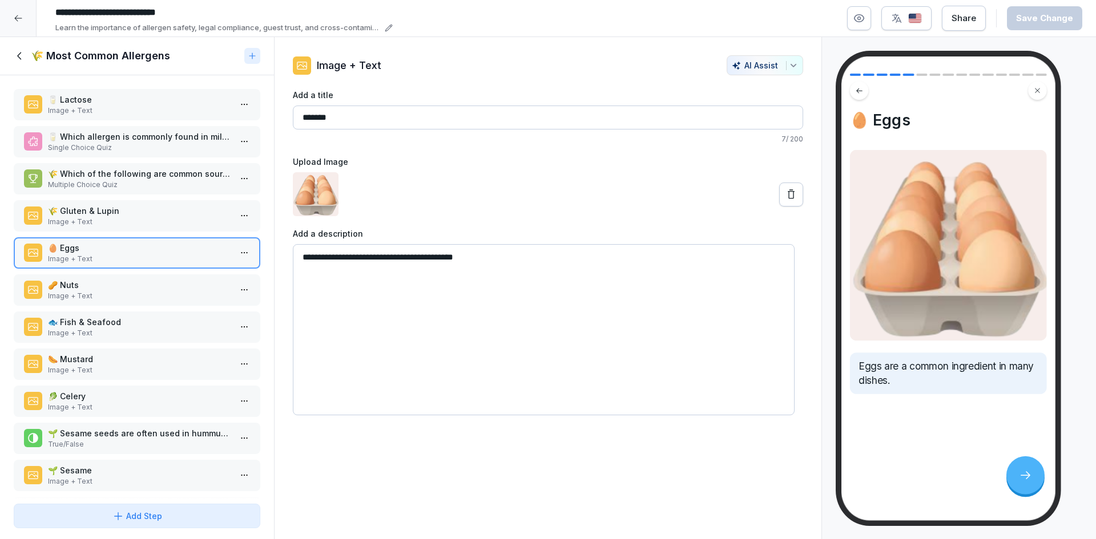
click at [127, 275] on div "🥜 Nuts Image + Text" at bounding box center [137, 290] width 247 height 31
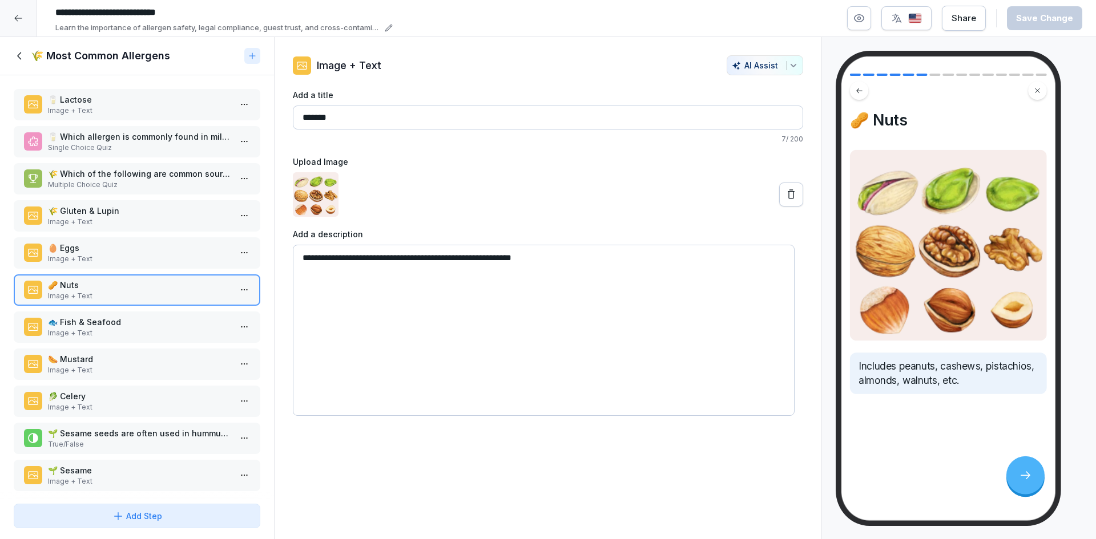
click at [111, 325] on p "🐟 Fish & Seafood" at bounding box center [139, 322] width 183 height 12
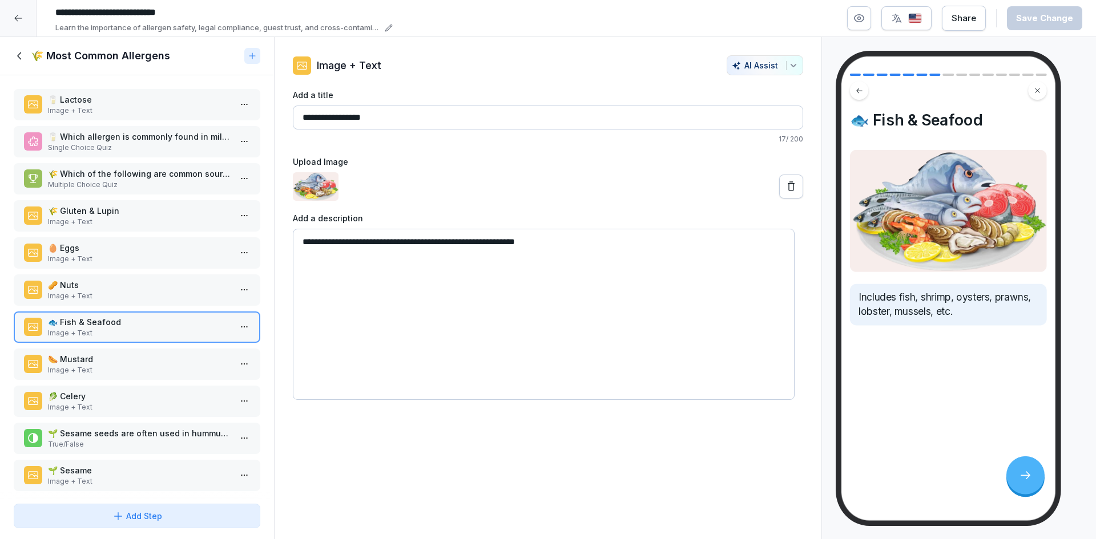
click at [115, 376] on div "🌭 Mustard Image + Text" at bounding box center [137, 364] width 247 height 31
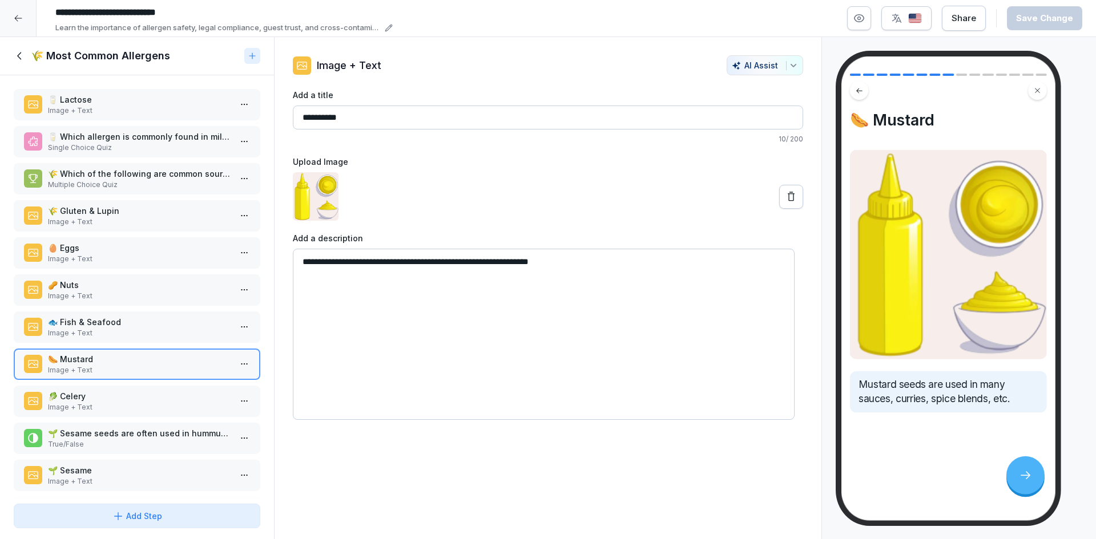
click at [151, 410] on p "Image + Text" at bounding box center [139, 407] width 183 height 10
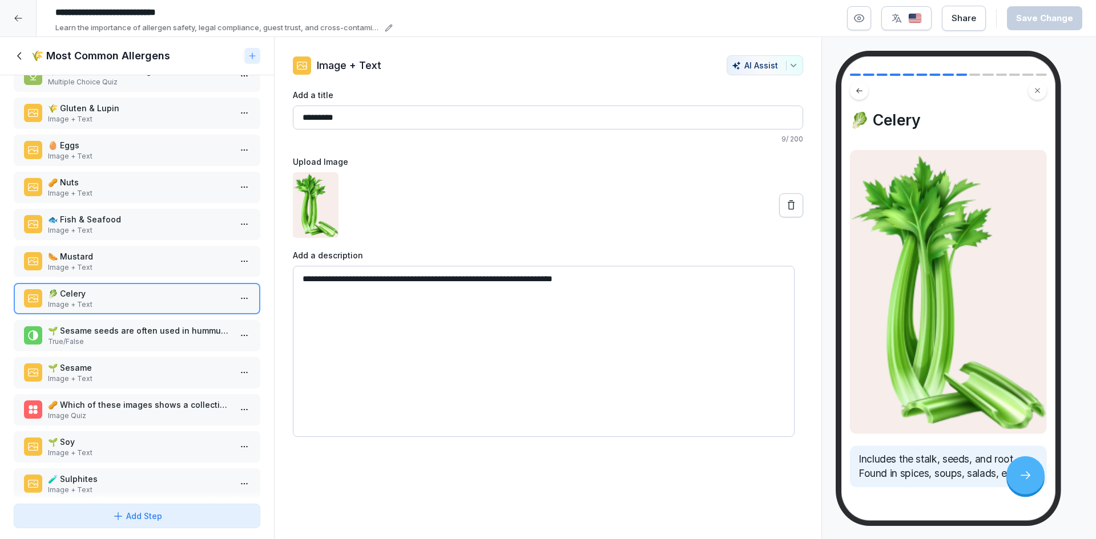
scroll to position [162, 0]
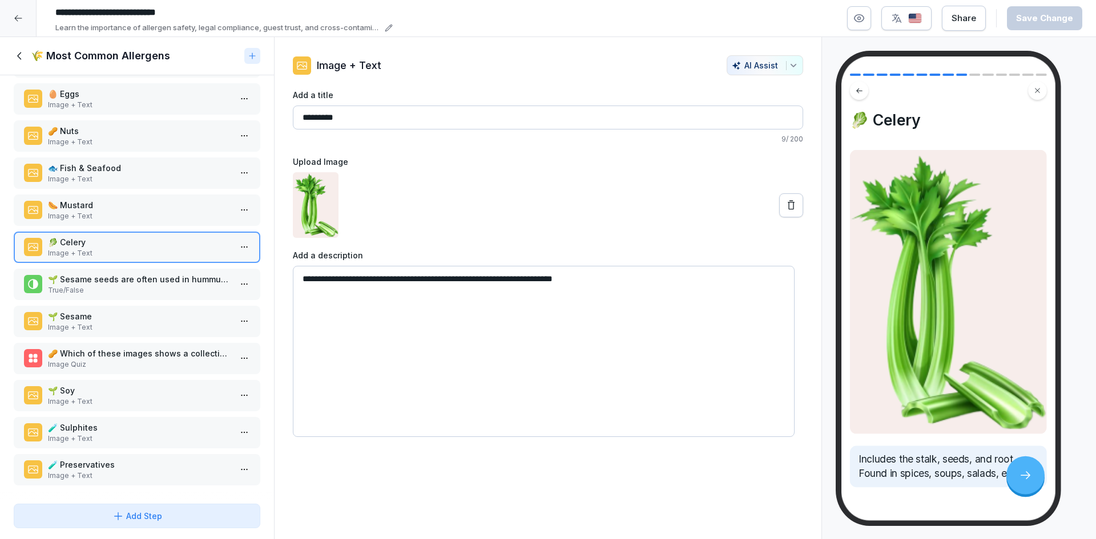
click at [132, 311] on p "🌱 Sesame" at bounding box center [139, 317] width 183 height 12
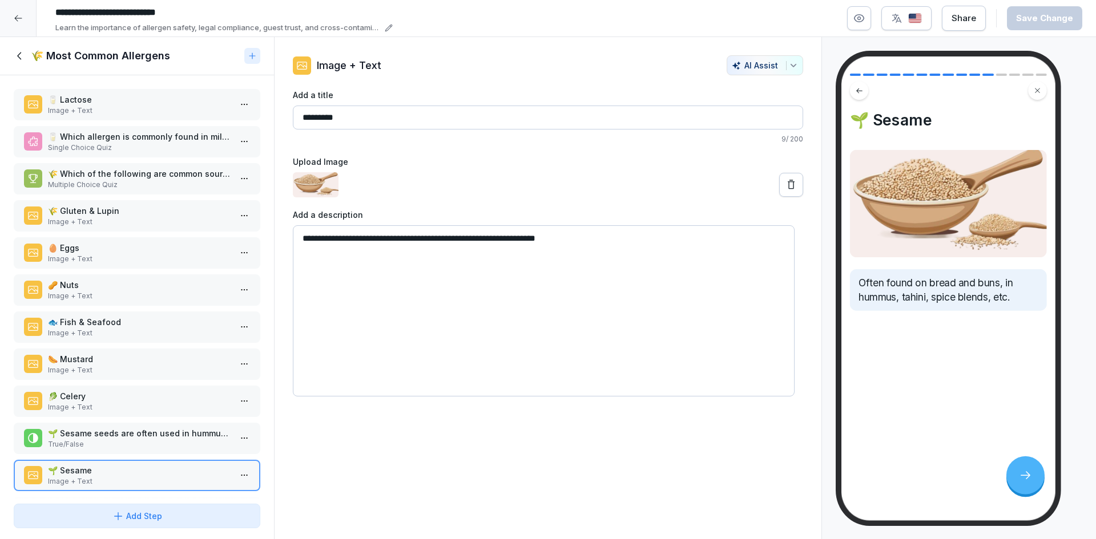
click at [19, 53] on icon at bounding box center [20, 56] width 13 height 13
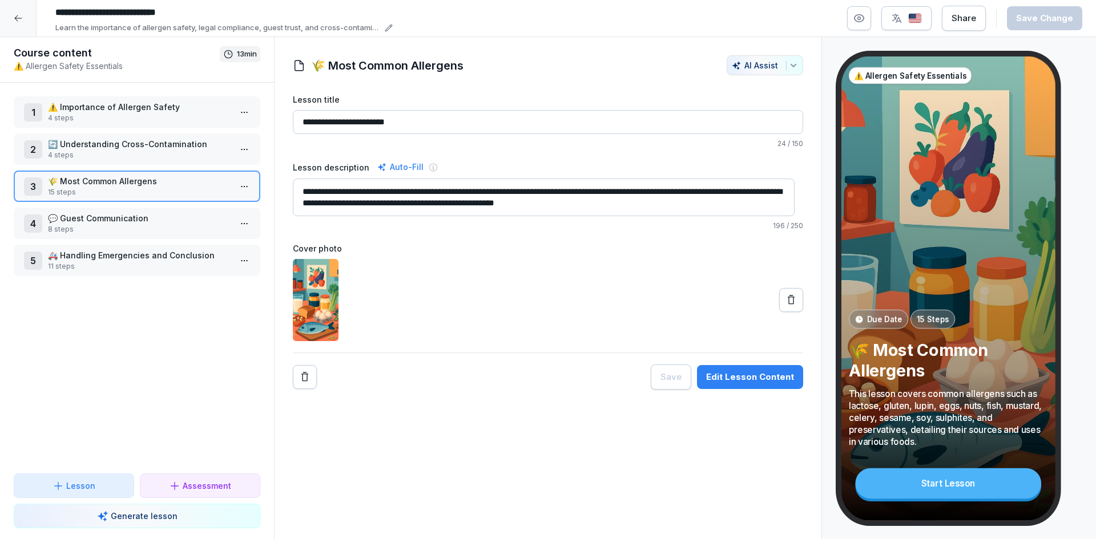
click at [116, 222] on p "💬 Guest Communication" at bounding box center [139, 218] width 183 height 12
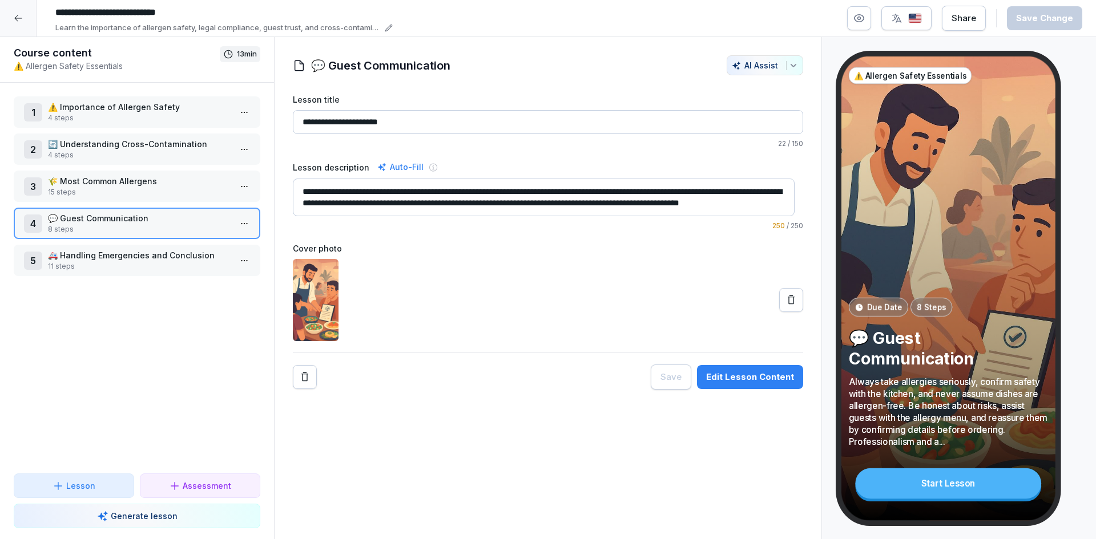
click at [131, 98] on div "1 ⚠️ Importance of Allergen Safety 4 steps" at bounding box center [137, 111] width 247 height 31
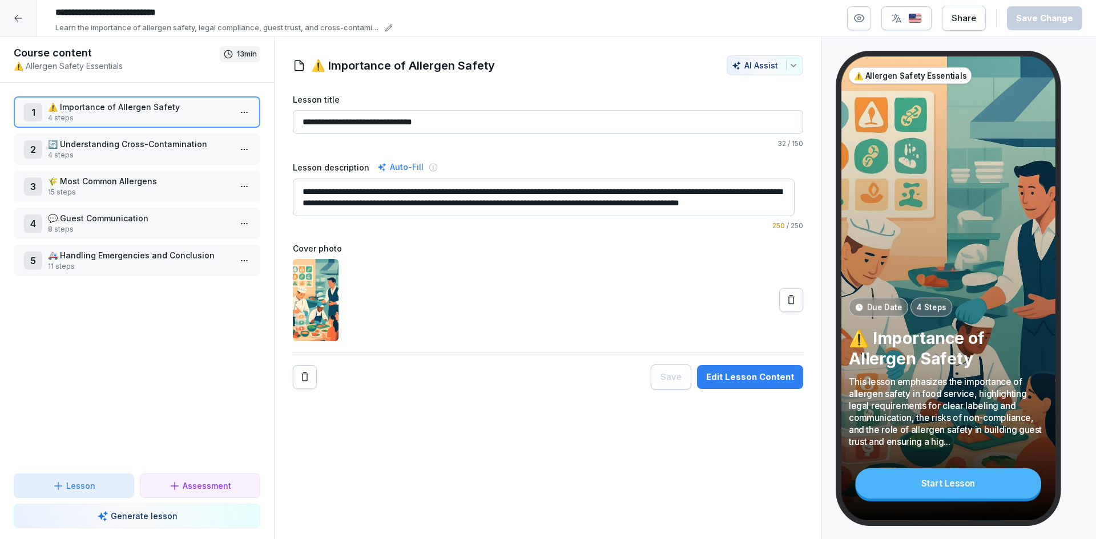
click at [724, 369] on button "Edit Lesson Content" at bounding box center [750, 377] width 106 height 24
